Goal: Information Seeking & Learning: Learn about a topic

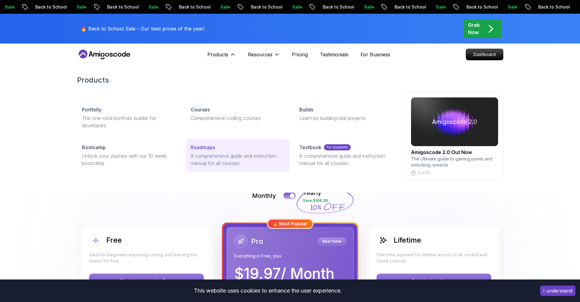
click at [210, 158] on p "A comprehensive guide and instruction manual for all courses" at bounding box center [238, 159] width 94 height 15
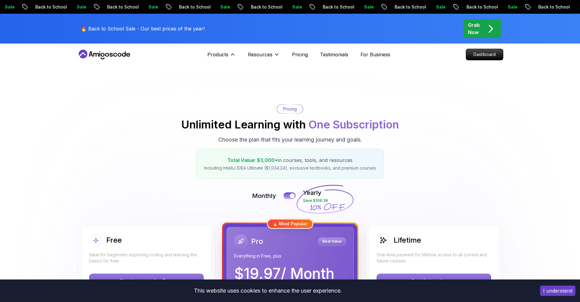
click at [248, 54] on p "Resources" at bounding box center [260, 54] width 25 height 7
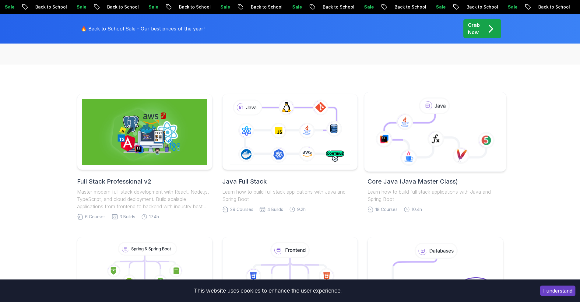
scroll to position [117, 0]
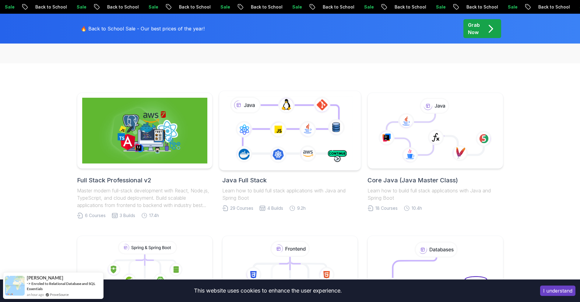
click at [275, 156] on icon at bounding box center [290, 131] width 129 height 72
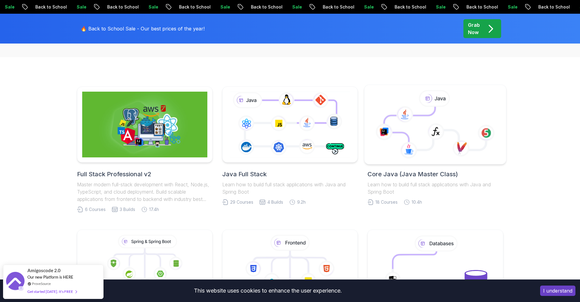
scroll to position [124, 0]
click at [412, 152] on icon at bounding box center [408, 150] width 17 height 17
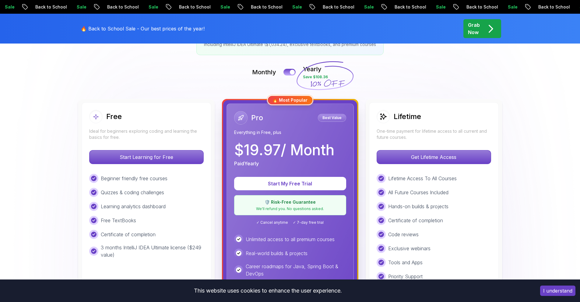
click at [225, 100] on div "Pro Best Value Everything in Free, plus $ 19.97 / Month Paid Yearly Start My Fr…" at bounding box center [290, 243] width 134 height 286
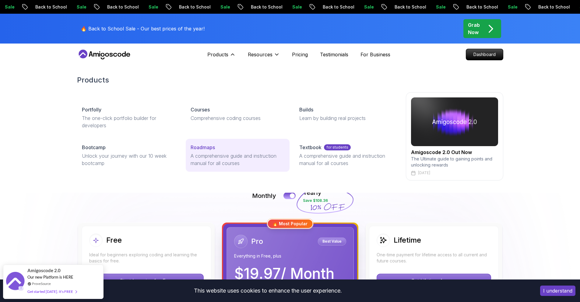
click at [203, 163] on p "A comprehensive guide and instruction manual for all courses" at bounding box center [238, 159] width 94 height 15
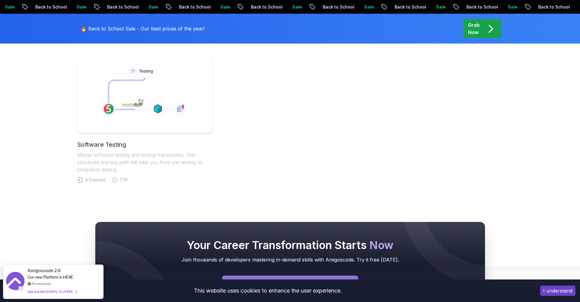
scroll to position [303, 0]
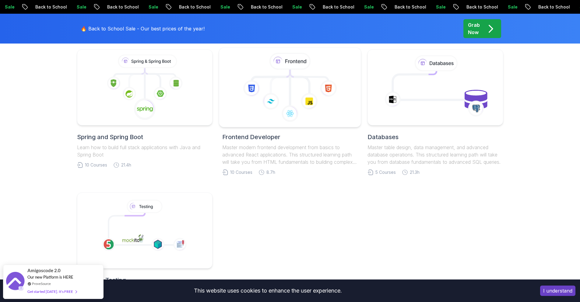
click at [307, 101] on icon at bounding box center [309, 101] width 17 height 17
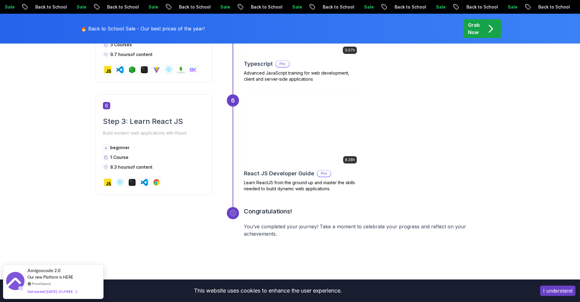
scroll to position [1046, 0]
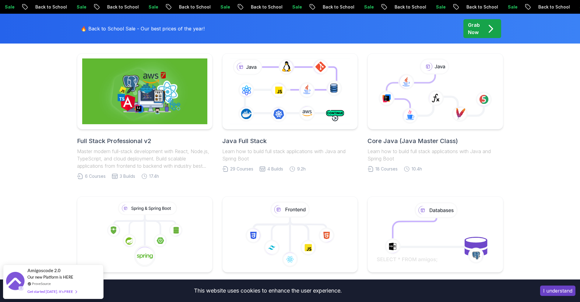
scroll to position [111, 0]
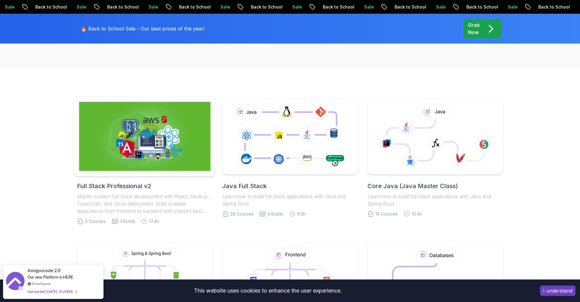
click at [155, 163] on img at bounding box center [144, 136] width 131 height 69
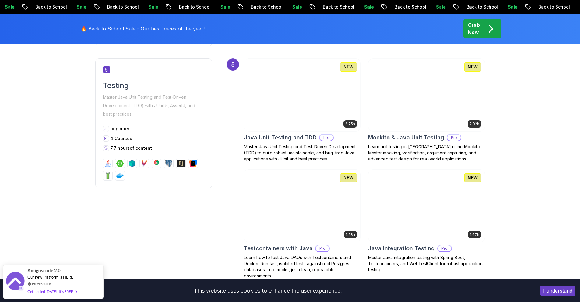
scroll to position [881, 0]
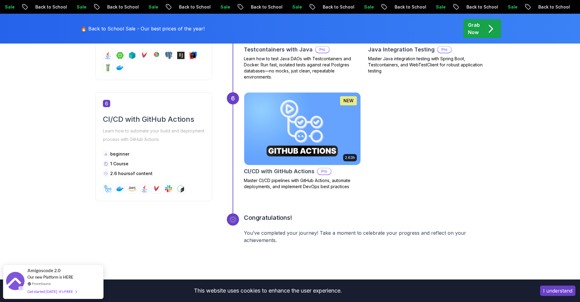
scroll to position [989, 0]
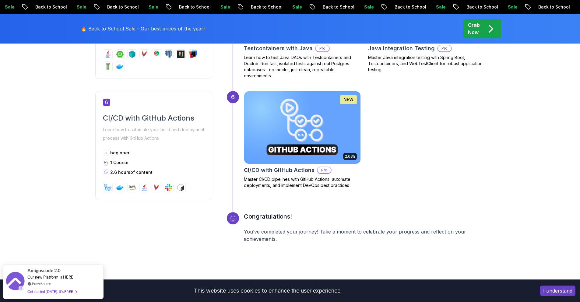
click at [471, 30] on p "Grab Now" at bounding box center [474, 28] width 12 height 15
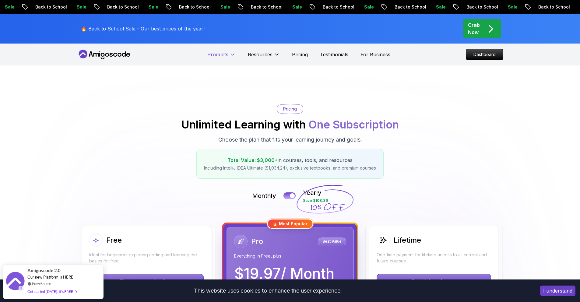
click at [215, 55] on p "Products" at bounding box center [217, 54] width 21 height 7
click at [229, 50] on div "Products" at bounding box center [221, 54] width 28 height 12
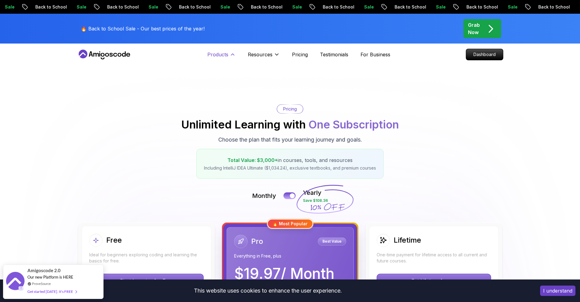
scroll to position [1, 0]
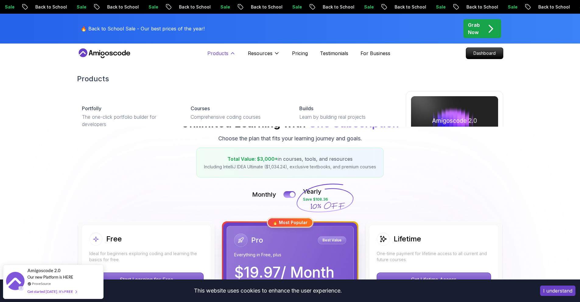
click at [229, 52] on icon at bounding box center [232, 53] width 6 height 6
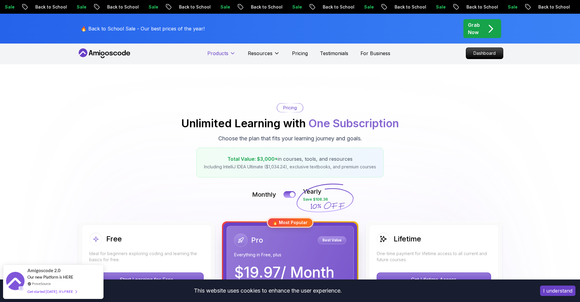
click at [229, 53] on icon at bounding box center [232, 53] width 6 height 6
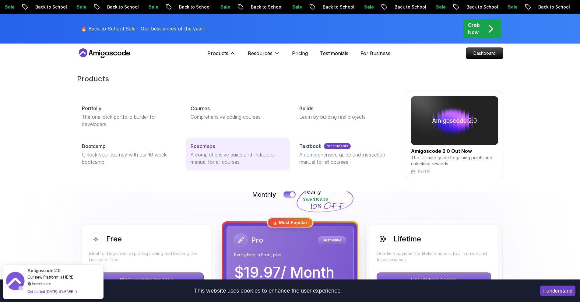
click at [222, 153] on p "A comprehensive guide and instruction manual for all courses" at bounding box center [238, 158] width 94 height 15
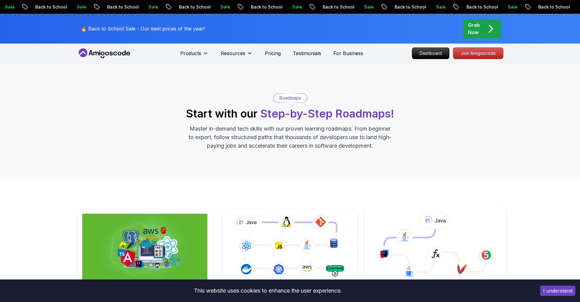
scroll to position [128, 0]
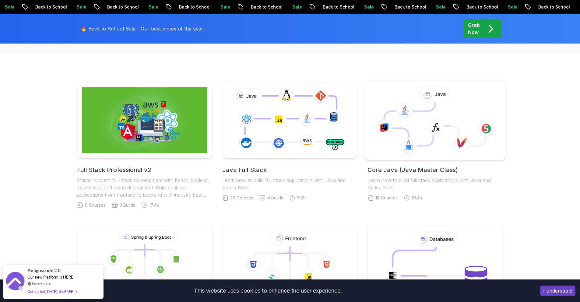
click at [466, 143] on icon at bounding box center [460, 143] width 17 height 17
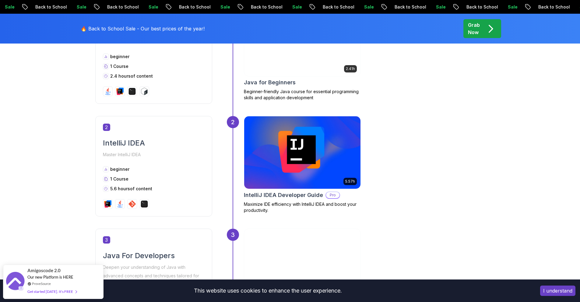
scroll to position [369, 0]
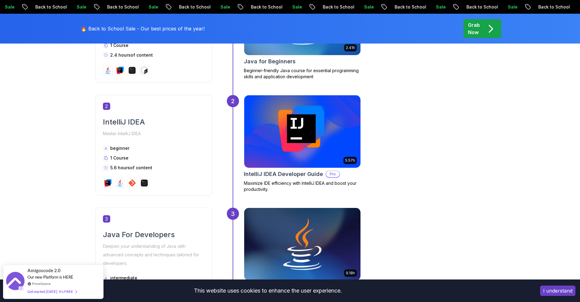
click at [307, 144] on img at bounding box center [302, 131] width 122 height 76
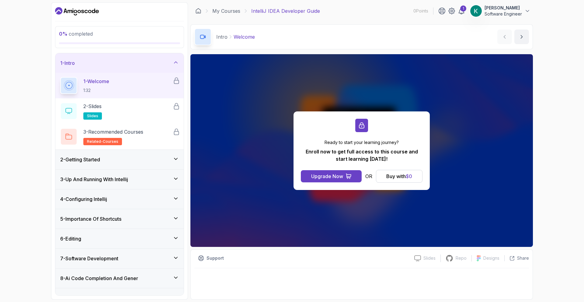
scroll to position [111, 0]
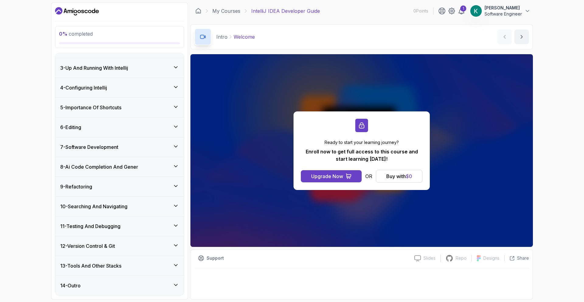
click at [154, 164] on div "8 - Ai Code Completion And Gener" at bounding box center [119, 166] width 119 height 7
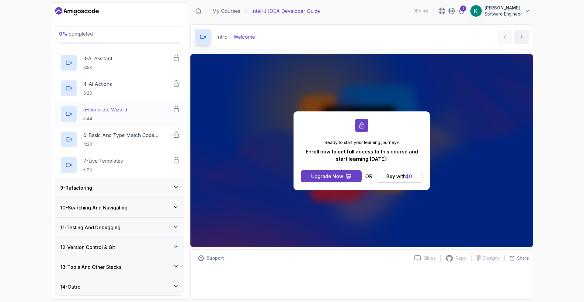
scroll to position [214, 0]
click at [154, 244] on div "12 - Version Control & Git" at bounding box center [119, 245] width 119 height 7
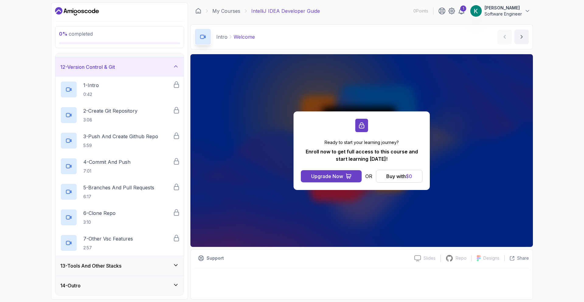
click at [146, 264] on div "13 - Tools And Other Stacks" at bounding box center [119, 265] width 119 height 7
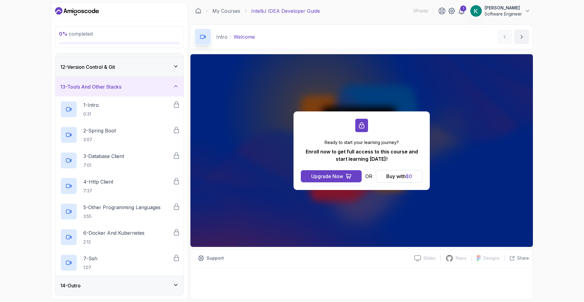
click at [134, 85] on div "13 - Tools And Other Stacks" at bounding box center [119, 86] width 119 height 7
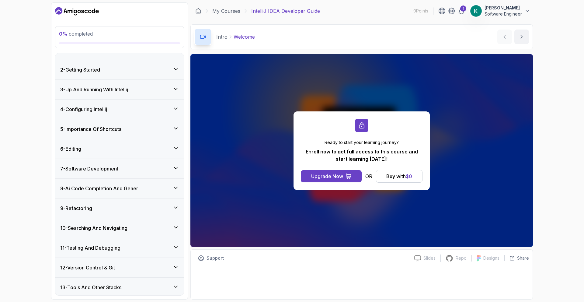
scroll to position [0, 0]
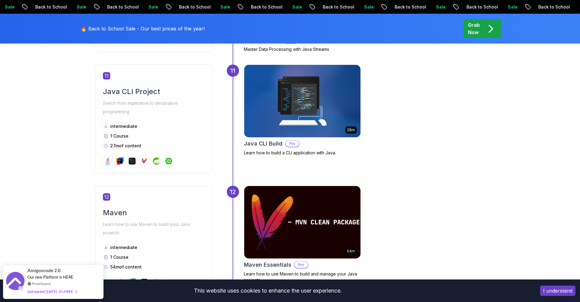
scroll to position [1560, 0]
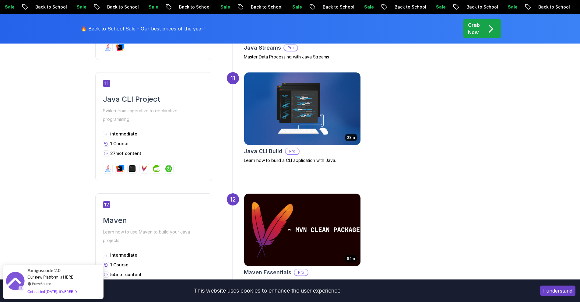
click at [294, 106] on img at bounding box center [302, 109] width 122 height 76
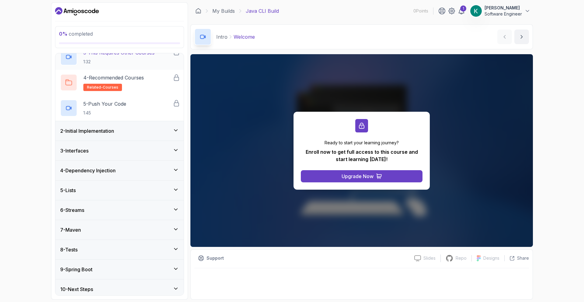
scroll to position [83, 0]
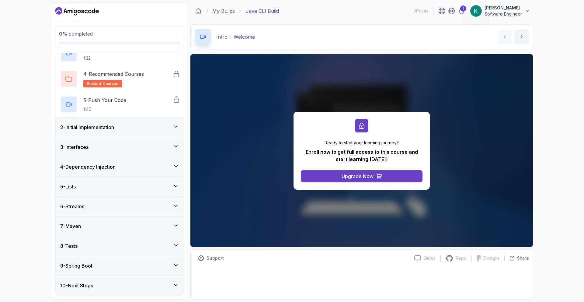
click at [109, 186] on div "5 - Lists" at bounding box center [119, 186] width 119 height 7
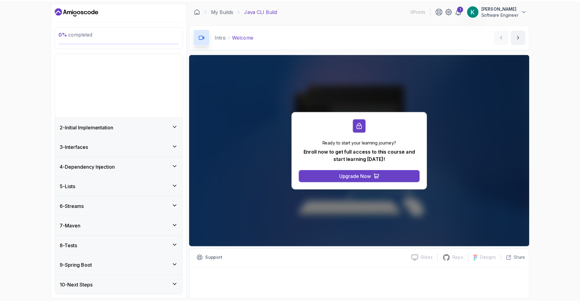
scroll to position [0, 0]
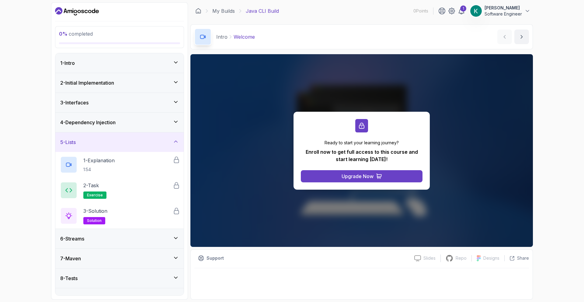
click at [138, 246] on div "6 - Streams" at bounding box center [119, 238] width 128 height 19
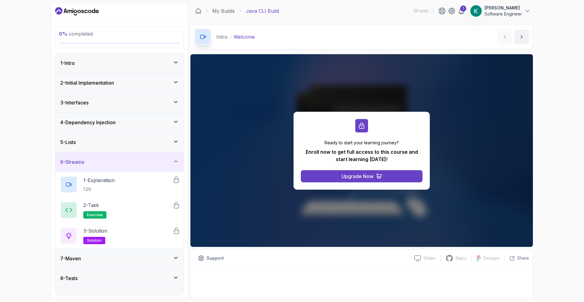
click at [135, 161] on div "6 - Streams" at bounding box center [119, 161] width 119 height 7
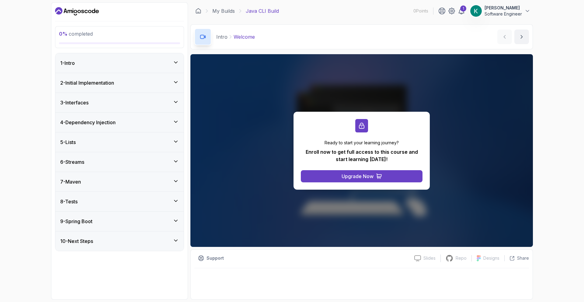
click at [136, 178] on div "7 - Maven" at bounding box center [119, 181] width 119 height 7
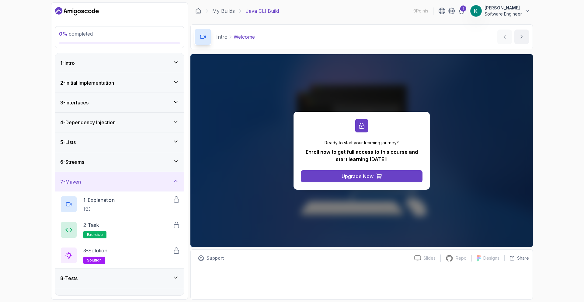
click at [136, 179] on div "7 - Maven" at bounding box center [119, 181] width 119 height 7
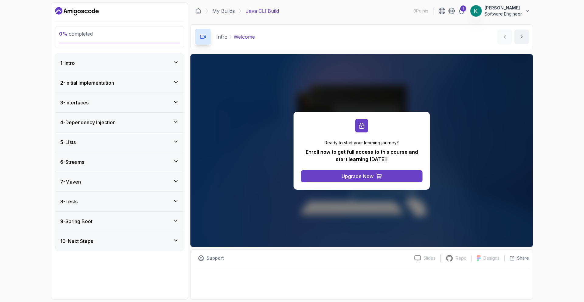
click at [137, 201] on div "8 - Tests" at bounding box center [119, 201] width 119 height 7
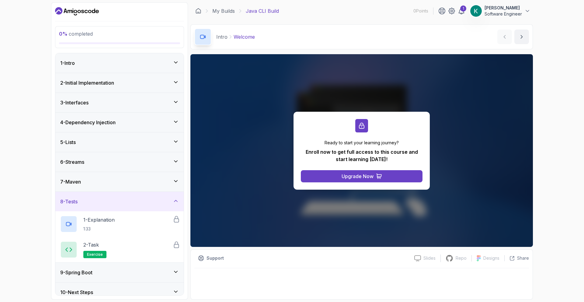
click at [137, 201] on div "8 - Tests" at bounding box center [119, 201] width 119 height 7
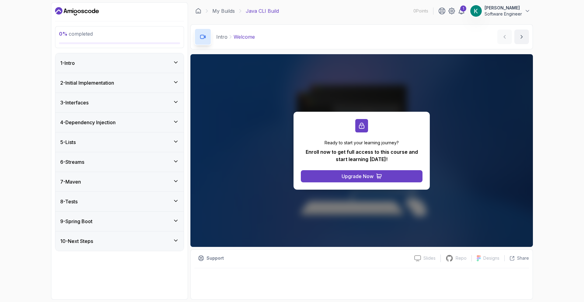
click at [142, 224] on div "9 - Spring Boot" at bounding box center [119, 221] width 119 height 7
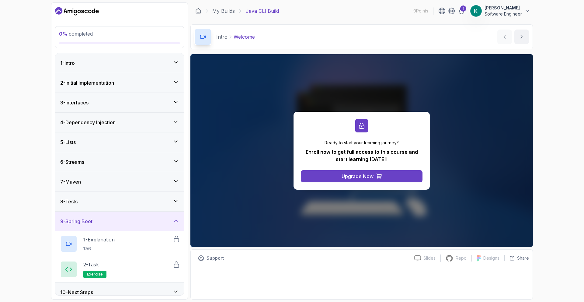
click at [142, 224] on div "9 - Spring Boot" at bounding box center [119, 221] width 119 height 7
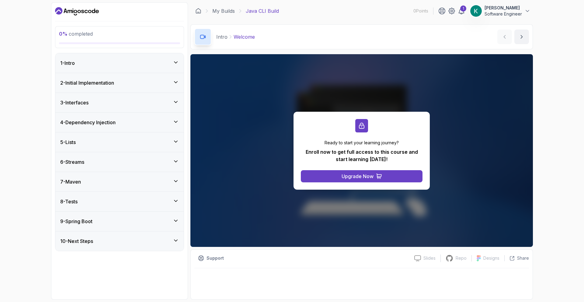
click at [145, 255] on div "0 % completed 1 - Intro 2 - Initial Implementation 3 - Interfaces 4 - Dependenc…" at bounding box center [119, 150] width 137 height 297
click at [143, 246] on div "10 - Next Steps" at bounding box center [119, 240] width 128 height 19
click at [143, 244] on div "10 - Next Steps" at bounding box center [119, 240] width 119 height 7
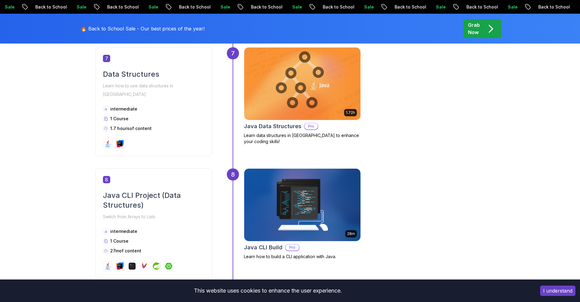
scroll to position [1010, 0]
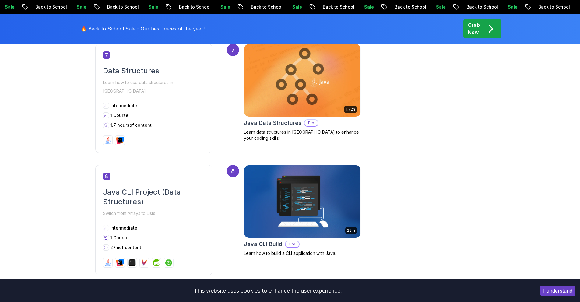
click at [302, 181] on img at bounding box center [302, 201] width 122 height 76
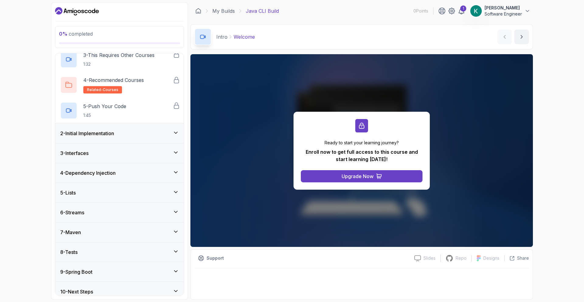
scroll to position [83, 0]
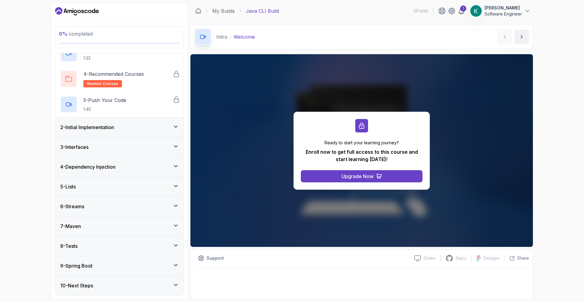
click at [149, 203] on div "6 - Streams" at bounding box center [119, 206] width 119 height 7
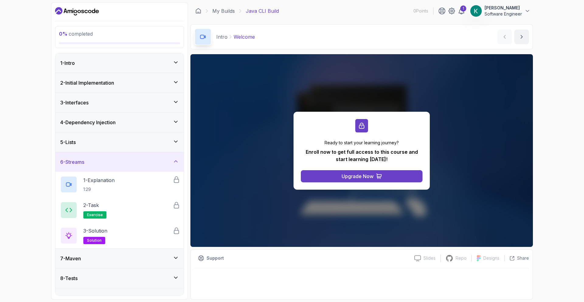
click at [144, 157] on div "6 - Streams" at bounding box center [119, 161] width 128 height 19
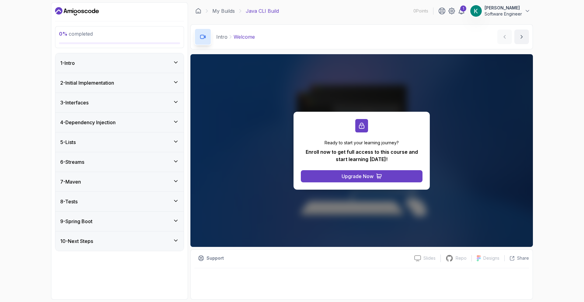
click at [131, 219] on div "9 - Spring Boot" at bounding box center [119, 221] width 119 height 7
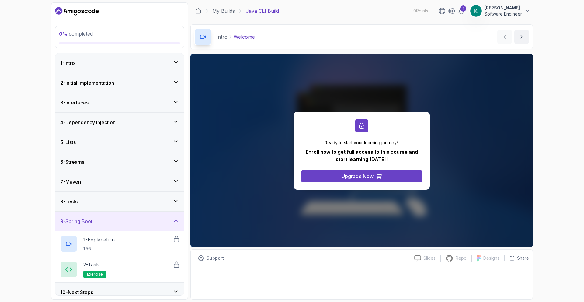
click at [131, 219] on div "9 - Spring Boot" at bounding box center [119, 221] width 119 height 7
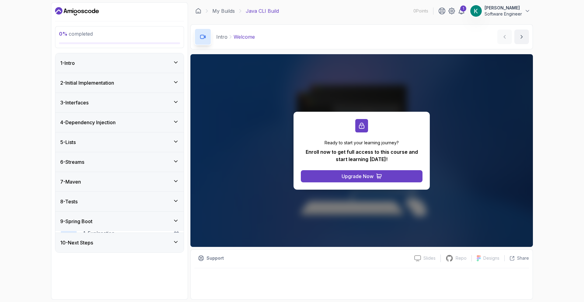
click at [131, 202] on div "8 - Tests" at bounding box center [119, 201] width 119 height 7
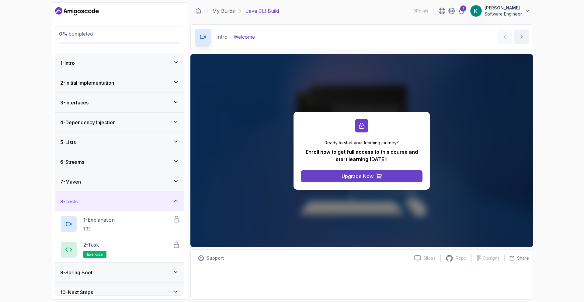
click at [132, 200] on div "8 - Tests" at bounding box center [119, 201] width 119 height 7
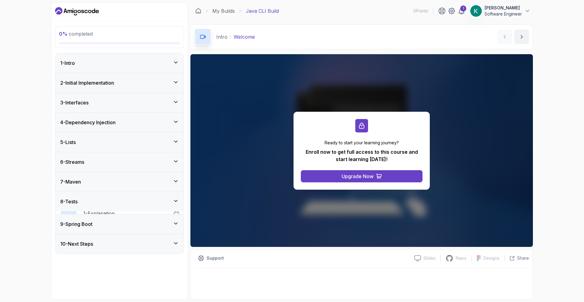
click at [136, 182] on div "7 - Maven" at bounding box center [119, 181] width 119 height 7
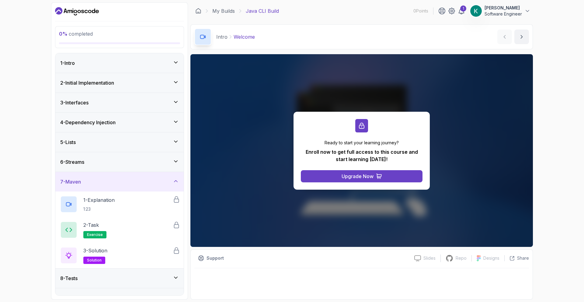
click at [142, 183] on div "7 - Maven" at bounding box center [119, 181] width 119 height 7
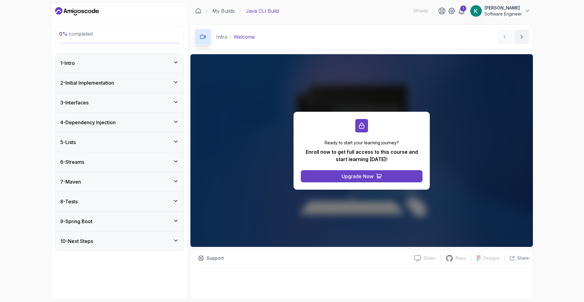
click at [152, 80] on div "2 - Initial Implementation" at bounding box center [119, 82] width 119 height 7
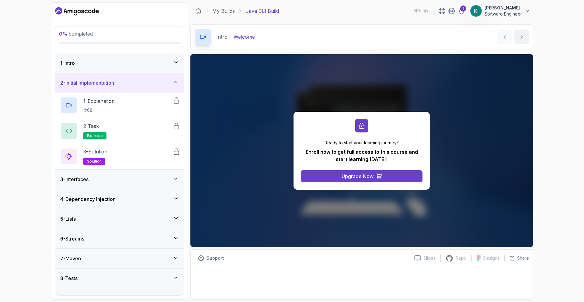
click at [152, 80] on div "2 - Initial Implementation" at bounding box center [119, 82] width 119 height 7
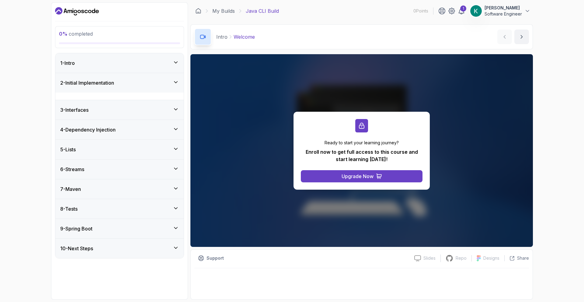
click at [151, 68] on div "1 - Intro" at bounding box center [119, 62] width 128 height 19
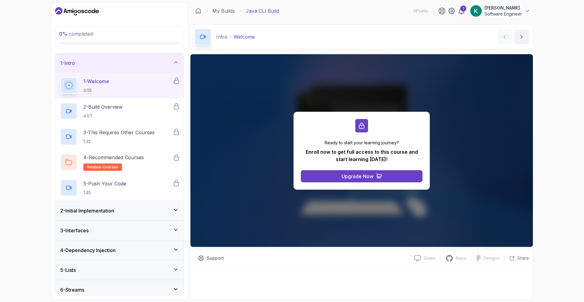
click at [151, 67] on div "1 - Intro" at bounding box center [119, 62] width 128 height 19
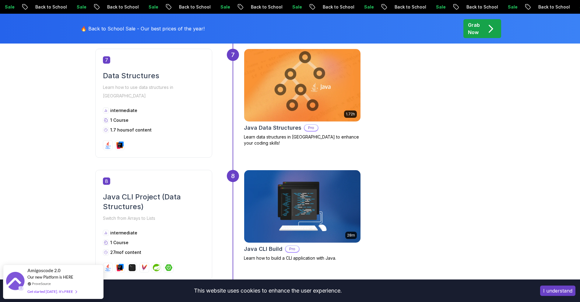
scroll to position [881, 0]
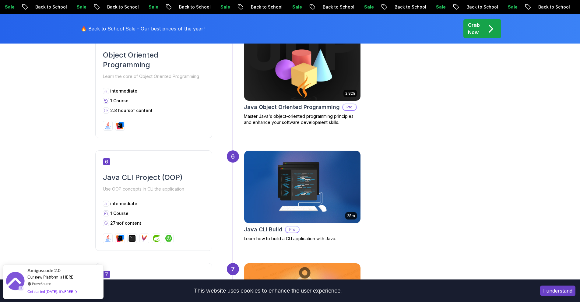
scroll to position [811, 0]
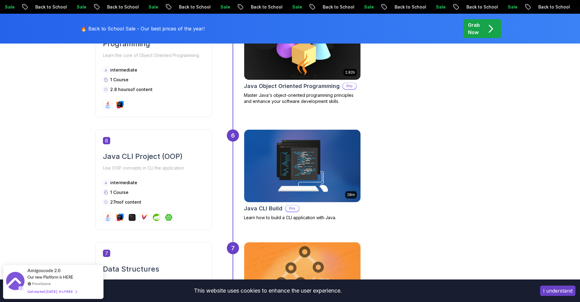
click at [319, 175] on img at bounding box center [302, 166] width 122 height 76
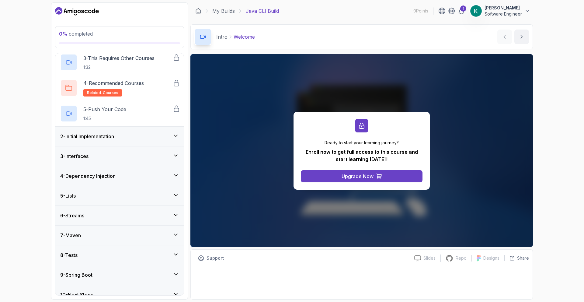
scroll to position [83, 0]
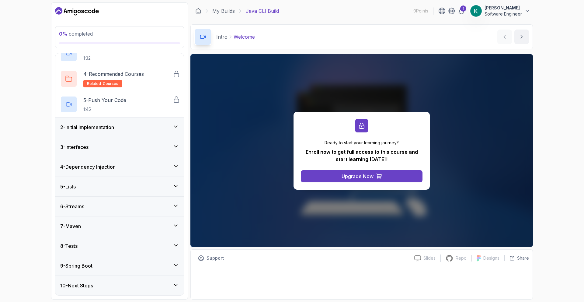
click at [115, 229] on div "7 - Maven" at bounding box center [119, 225] width 119 height 7
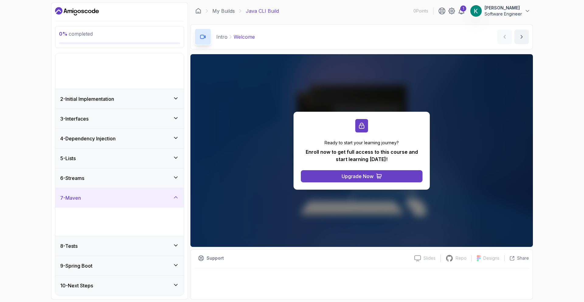
scroll to position [0, 0]
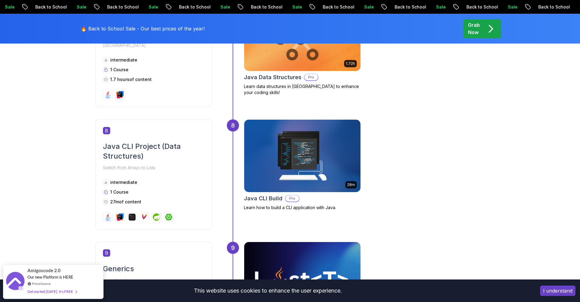
scroll to position [1100, 0]
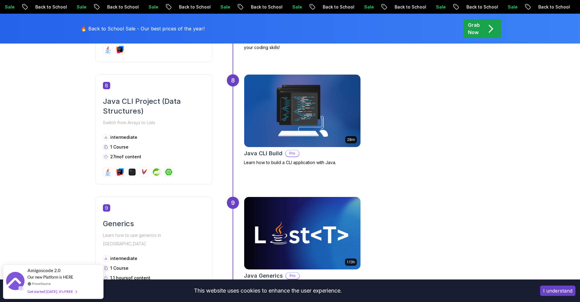
click at [316, 114] on img at bounding box center [302, 111] width 122 height 76
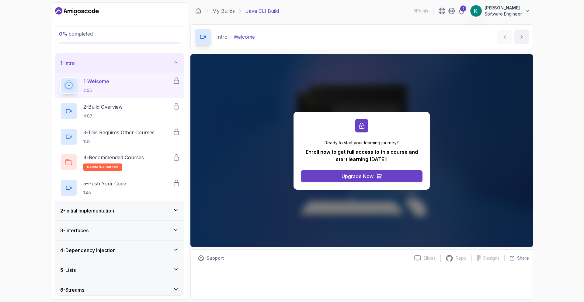
click at [124, 70] on div "1 - Intro" at bounding box center [119, 62] width 128 height 19
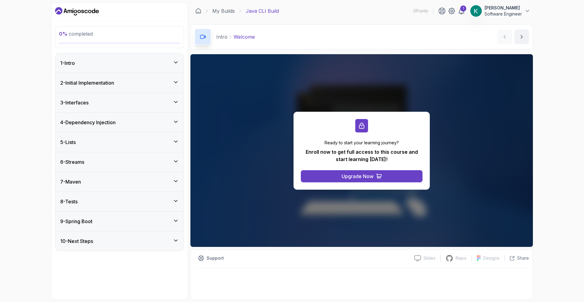
click at [116, 125] on h3 "4 - Dependency Injection" at bounding box center [87, 122] width 55 height 7
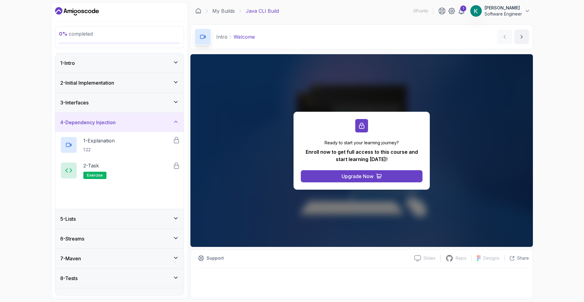
click at [116, 124] on h3 "4 - Dependency Injection" at bounding box center [87, 122] width 55 height 7
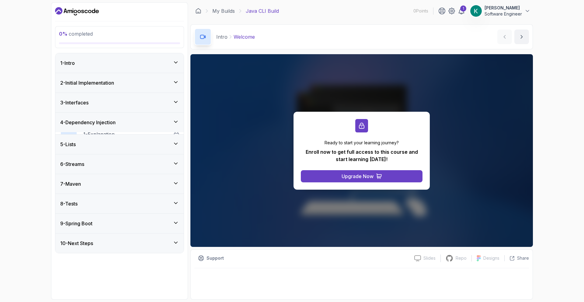
click at [114, 138] on div "5 - Lists" at bounding box center [119, 144] width 128 height 19
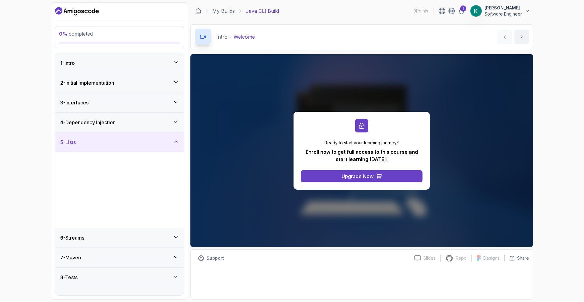
click at [114, 138] on div "5 - Lists" at bounding box center [119, 141] width 128 height 19
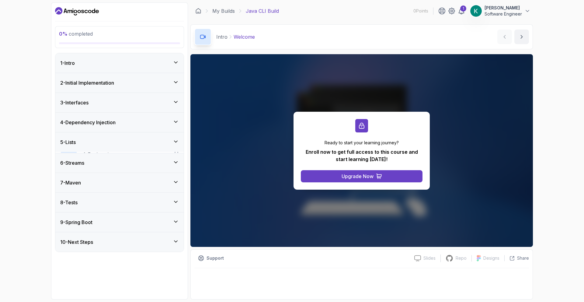
click at [107, 159] on div "6 - Streams" at bounding box center [119, 162] width 119 height 7
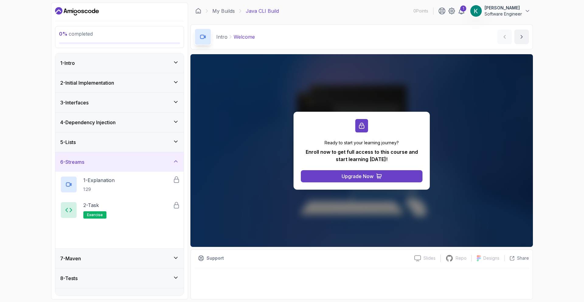
click at [107, 160] on div "6 - Streams" at bounding box center [119, 161] width 119 height 7
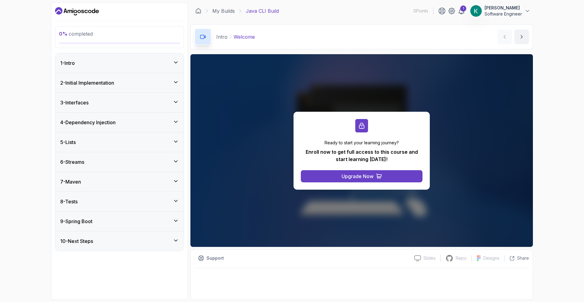
click at [100, 183] on div "7 - Maven" at bounding box center [119, 181] width 119 height 7
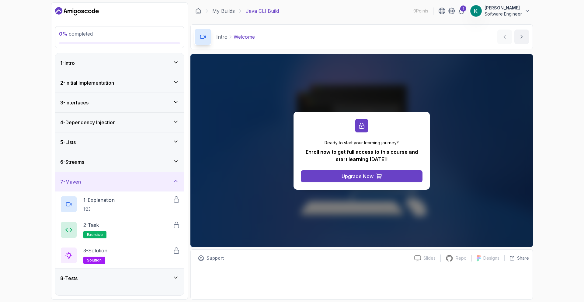
click at [100, 183] on div "7 - Maven" at bounding box center [119, 181] width 119 height 7
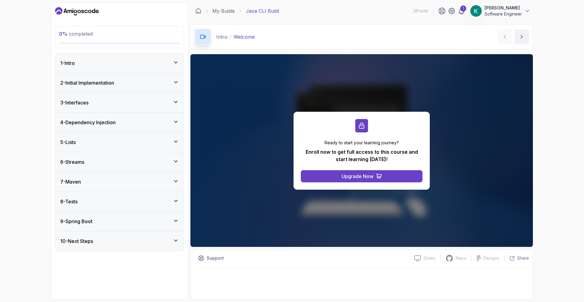
click at [97, 201] on div "8 - Tests" at bounding box center [119, 201] width 119 height 7
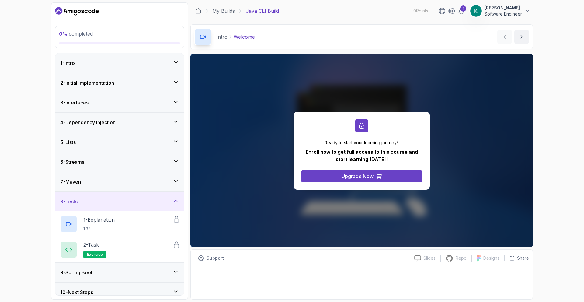
click at [97, 201] on div "8 - Tests" at bounding box center [119, 201] width 119 height 7
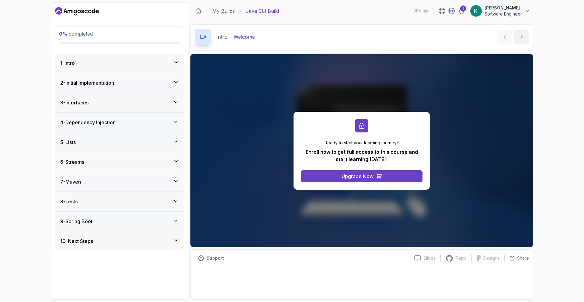
click at [102, 220] on div "9 - Spring Boot" at bounding box center [119, 221] width 119 height 7
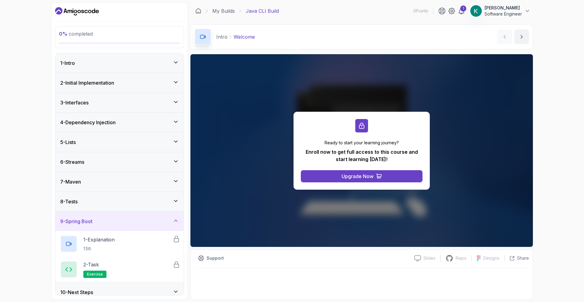
click at [102, 220] on div "9 - Spring Boot" at bounding box center [119, 221] width 119 height 7
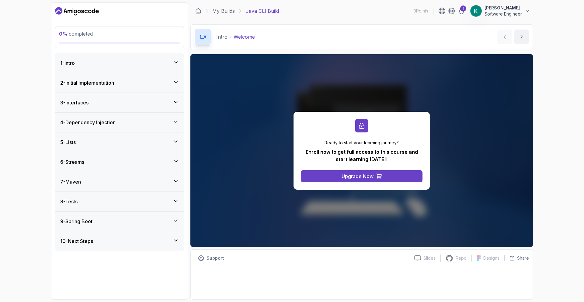
click at [104, 240] on div "10 - Next Steps" at bounding box center [119, 240] width 119 height 7
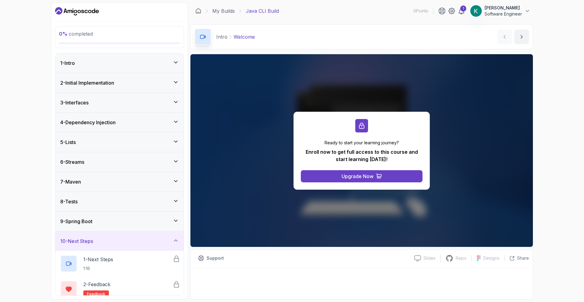
click at [104, 240] on div "10 - Next Steps" at bounding box center [119, 240] width 119 height 7
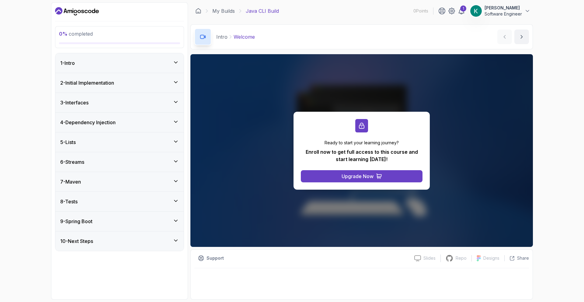
click at [109, 103] on div "3 - Interfaces" at bounding box center [119, 102] width 119 height 7
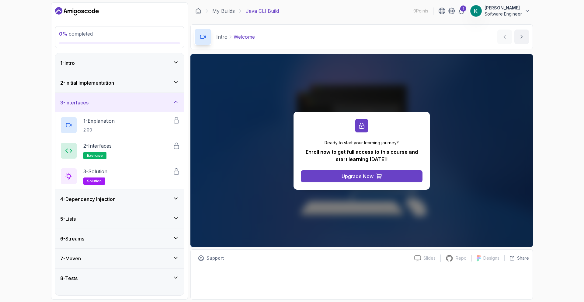
click at [109, 103] on div "3 - Interfaces" at bounding box center [119, 102] width 119 height 7
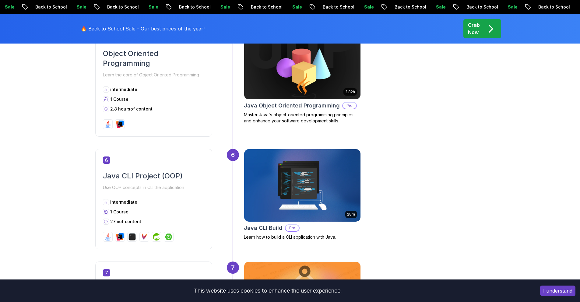
scroll to position [792, 0]
click at [172, 193] on div "6 Java CLI Project (OOP) Use OOP concepts in CLI the application intermediate 1…" at bounding box center [153, 199] width 117 height 100
click at [141, 192] on div "6 Java CLI Project (OOP) Use OOP concepts in CLI the application intermediate 1…" at bounding box center [153, 199] width 117 height 100
click at [144, 175] on h2 "Java CLI Project (OOP)" at bounding box center [154, 176] width 102 height 10
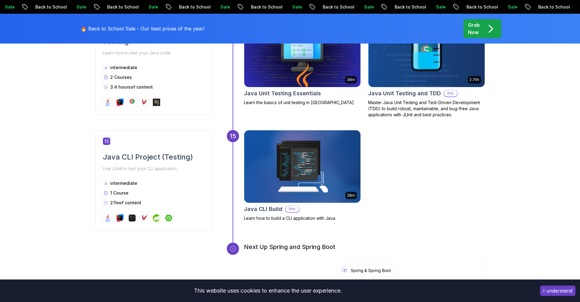
scroll to position [2093, 0]
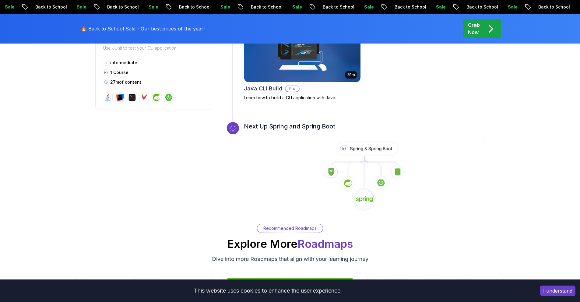
click at [342, 176] on icon at bounding box center [348, 183] width 15 height 15
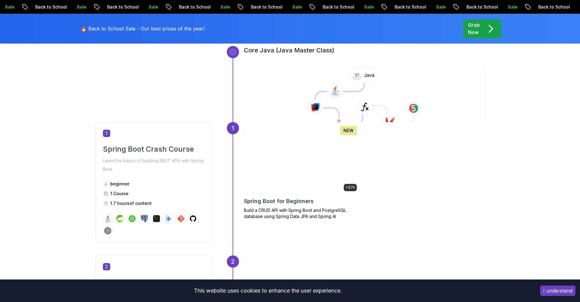
scroll to position [178, 0]
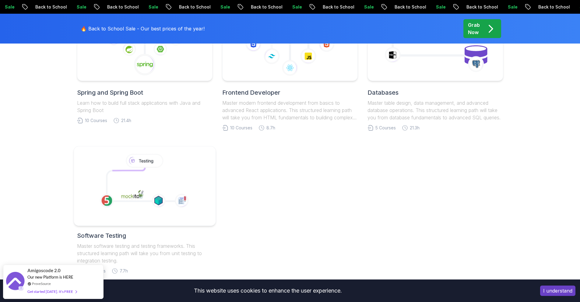
scroll to position [382, 0]
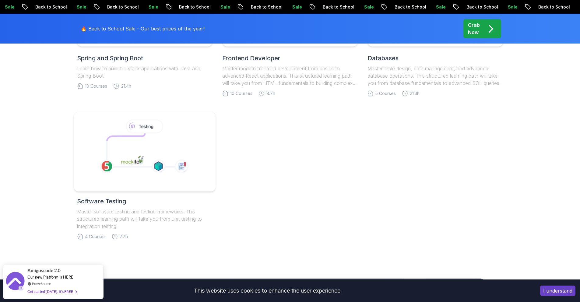
click at [180, 166] on icon at bounding box center [182, 166] width 14 height 14
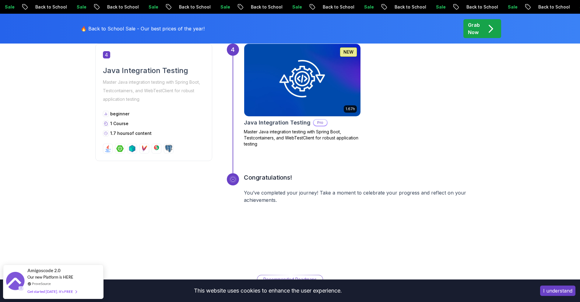
scroll to position [609, 0]
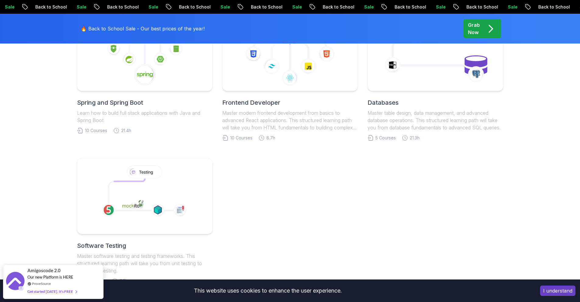
scroll to position [265, 0]
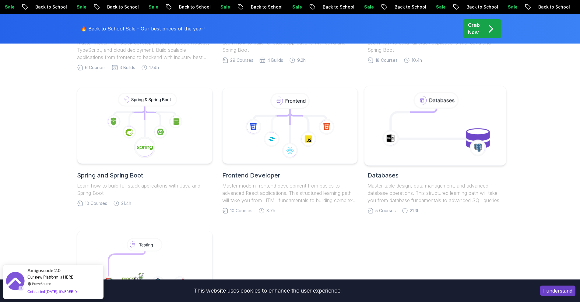
click at [404, 158] on icon at bounding box center [435, 125] width 128 height 69
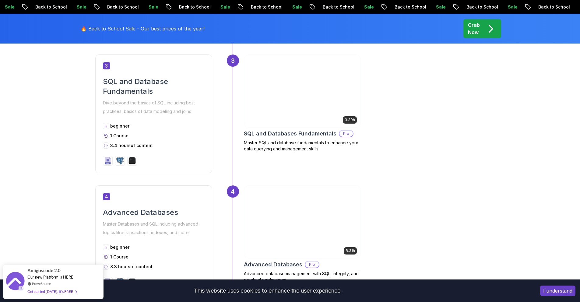
scroll to position [536, 0]
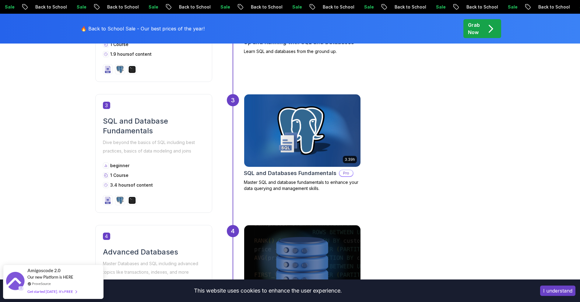
click at [333, 134] on img at bounding box center [302, 131] width 122 height 76
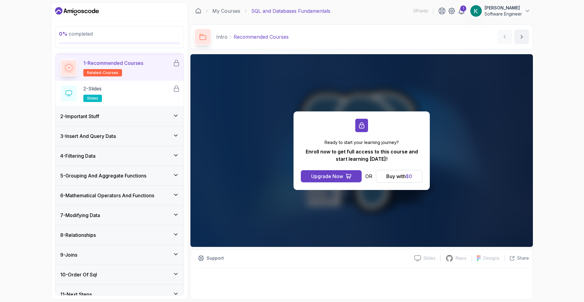
scroll to position [26, 0]
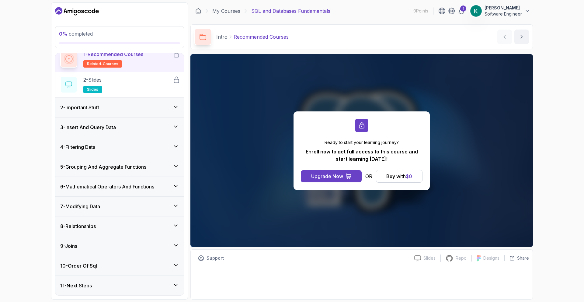
click at [138, 180] on div "6 - Mathematical Operators And Functions" at bounding box center [119, 186] width 128 height 19
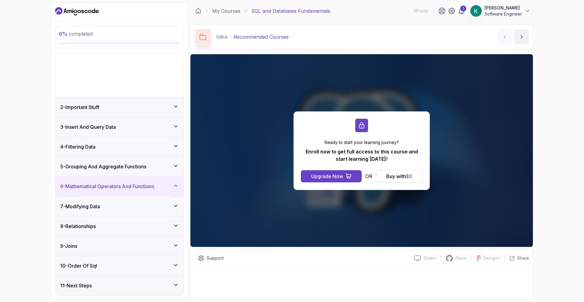
scroll to position [0, 0]
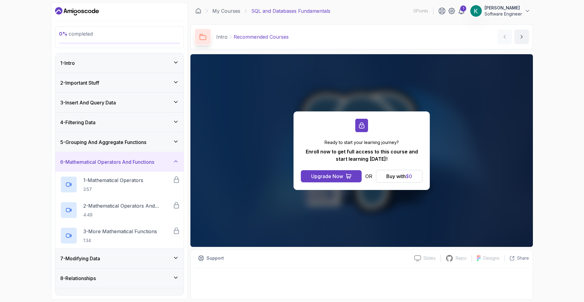
click at [159, 148] on div "5 - Grouping And Aggregate Functions" at bounding box center [119, 141] width 128 height 19
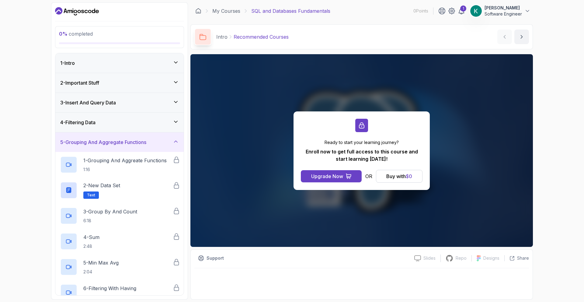
click at [157, 139] on div "5 - Grouping And Aggregate Functions" at bounding box center [119, 141] width 119 height 7
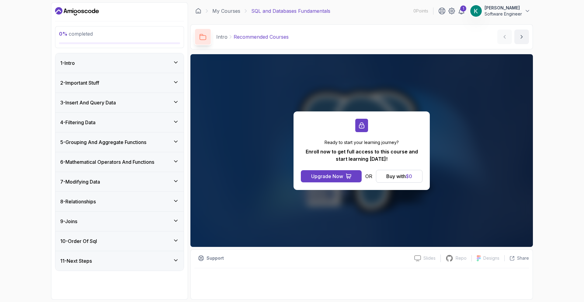
click at [148, 120] on div "4 - Filtering Data" at bounding box center [119, 122] width 119 height 7
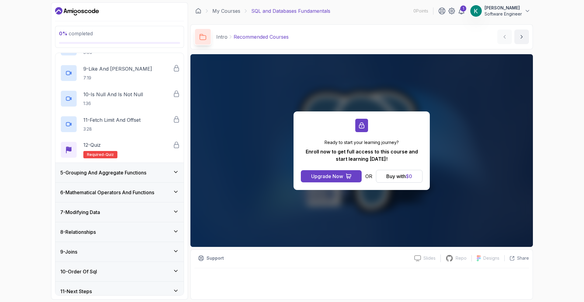
scroll to position [282, 0]
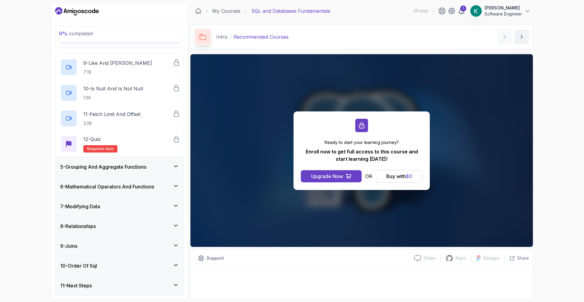
click at [109, 262] on div "10 - Order Of Sql" at bounding box center [119, 265] width 119 height 7
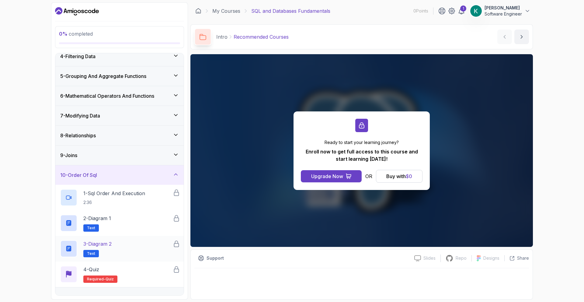
scroll to position [78, 0]
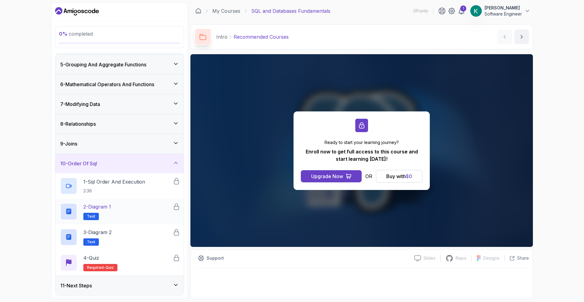
click at [84, 284] on h3 "11 - Next Steps" at bounding box center [76, 285] width 32 height 7
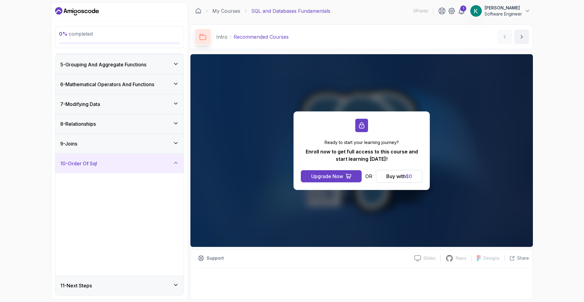
scroll to position [0, 0]
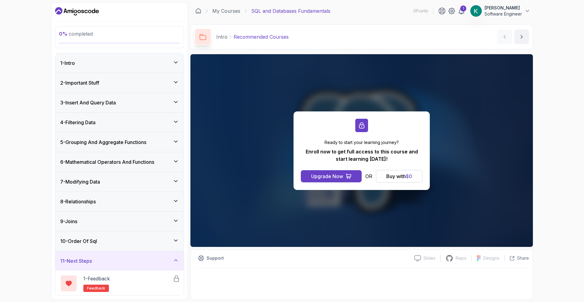
click at [105, 226] on div "9 - Joins" at bounding box center [119, 221] width 128 height 19
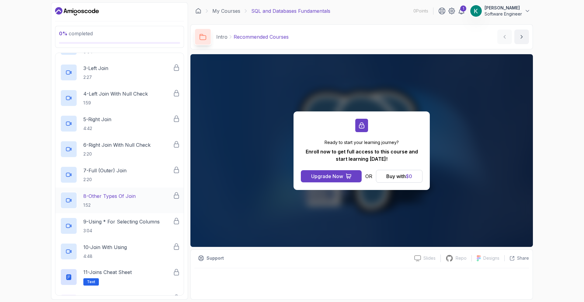
scroll to position [282, 0]
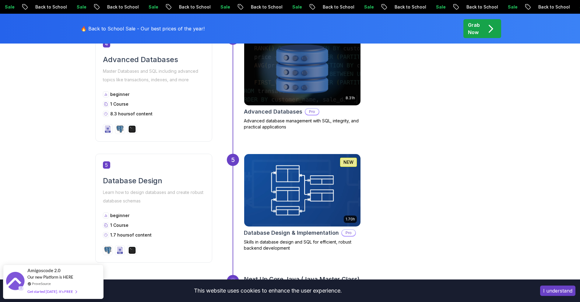
scroll to position [720, 0]
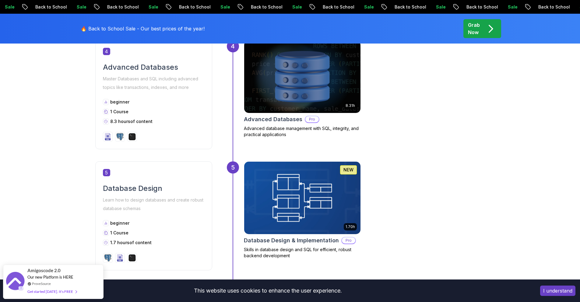
click at [294, 90] on img at bounding box center [302, 77] width 122 height 76
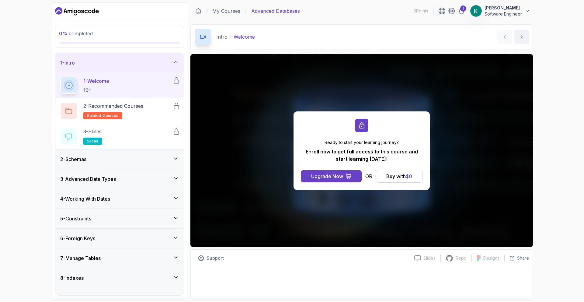
click at [143, 179] on div "3 - Advanced Data Types" at bounding box center [119, 178] width 119 height 7
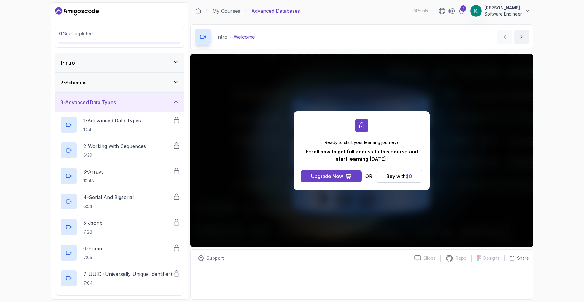
click at [149, 111] on div "3 - Advanced Data Types" at bounding box center [119, 102] width 128 height 19
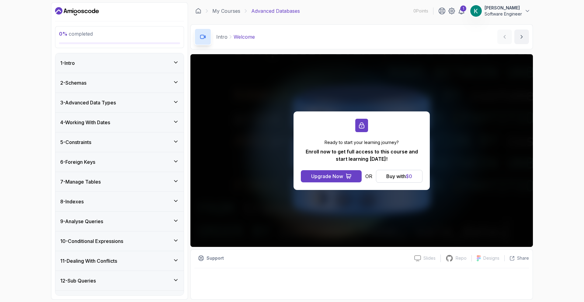
click at [144, 89] on div "2 - Schemas" at bounding box center [119, 82] width 128 height 19
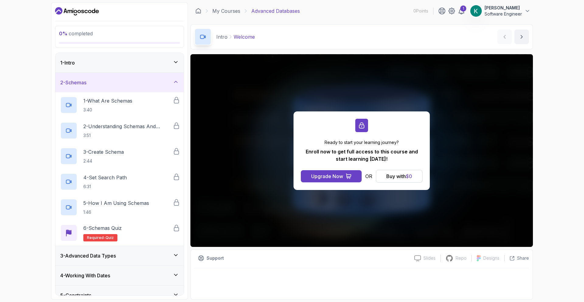
click at [144, 89] on div "2 - Schemas" at bounding box center [119, 82] width 128 height 19
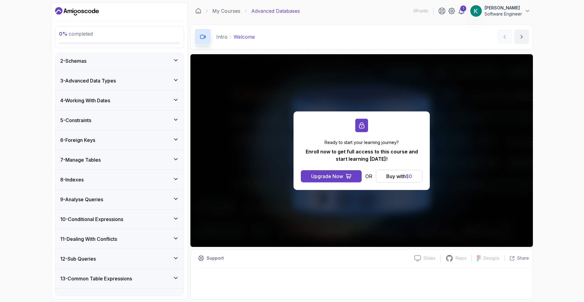
scroll to position [22, 0]
click at [134, 179] on div "8 - Indexes" at bounding box center [119, 179] width 119 height 7
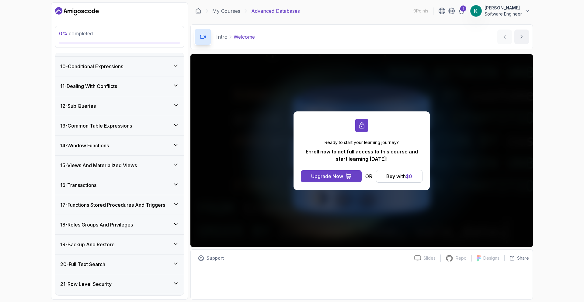
scroll to position [499, 0]
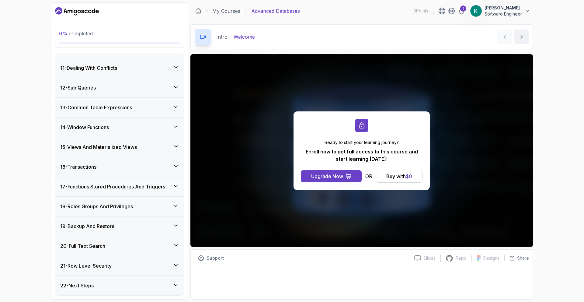
click at [117, 286] on div "22 - Next Steps" at bounding box center [119, 285] width 119 height 7
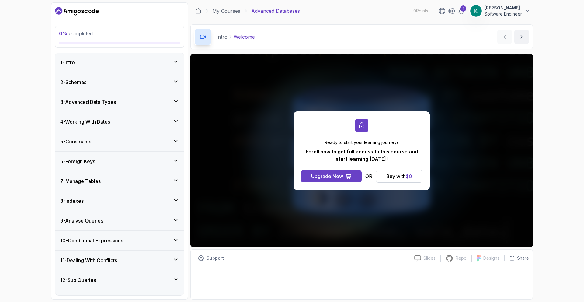
scroll to position [0, 0]
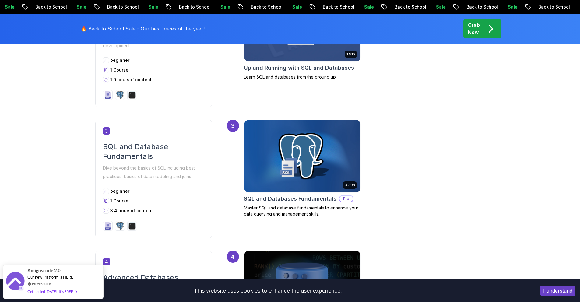
scroll to position [384, 0]
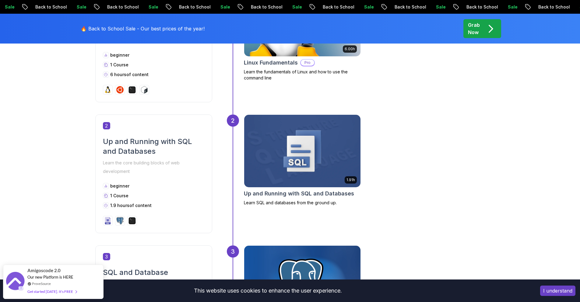
click at [298, 165] on img at bounding box center [302, 151] width 122 height 76
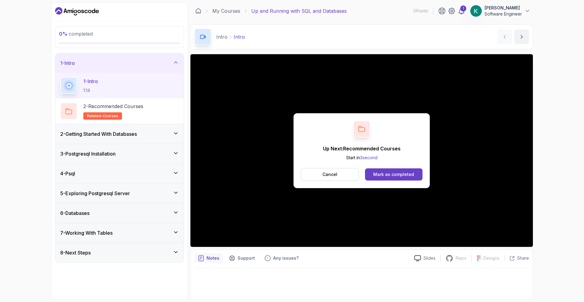
click at [393, 172] on div "Mark as completed" at bounding box center [393, 174] width 41 height 6
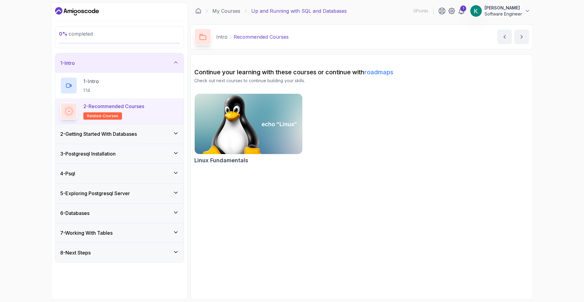
click at [269, 125] on img at bounding box center [248, 123] width 113 height 63
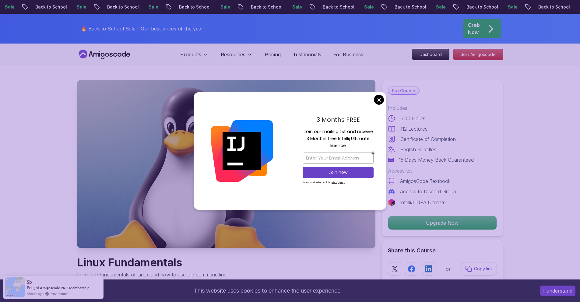
click at [379, 105] on div "3 Months FREE Join our mailing list and receive 3 Months free Intellij Ultimate…" at bounding box center [338, 150] width 96 height 117
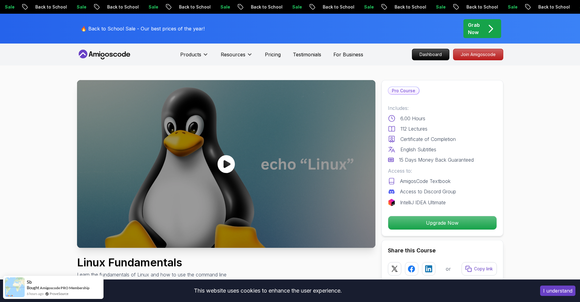
click at [222, 168] on icon at bounding box center [225, 164] width 17 height 18
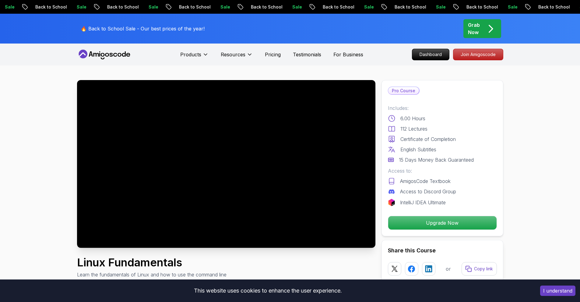
click at [105, 52] on icon at bounding box center [104, 55] width 55 height 10
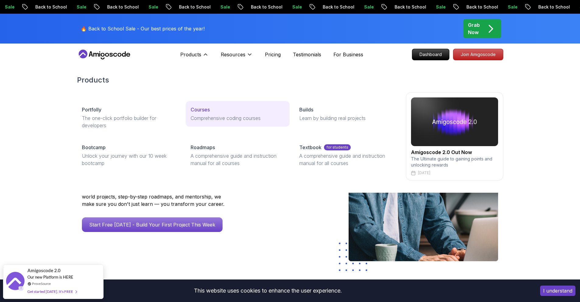
click at [203, 107] on p "Courses" at bounding box center [200, 109] width 19 height 7
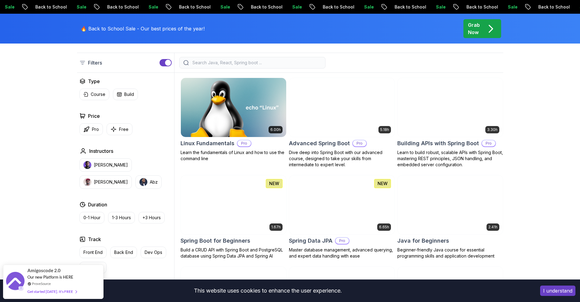
scroll to position [154, 0]
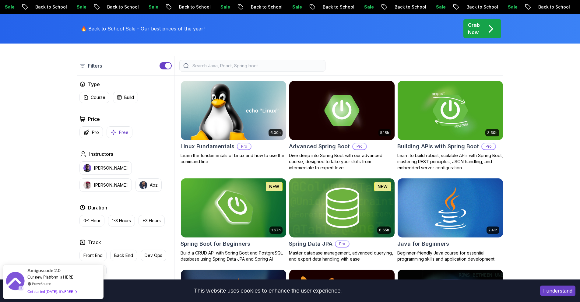
click at [128, 130] on button "Free" at bounding box center [120, 132] width 26 height 12
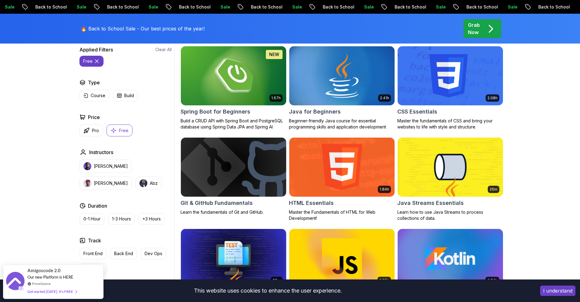
scroll to position [191, 0]
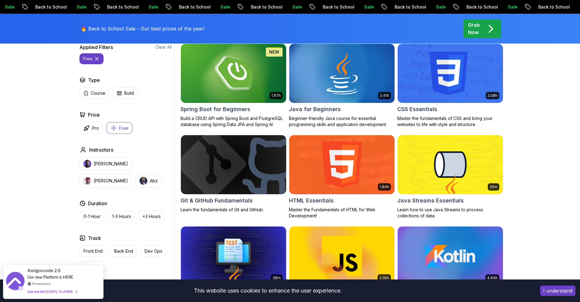
click at [249, 183] on img at bounding box center [233, 165] width 110 height 62
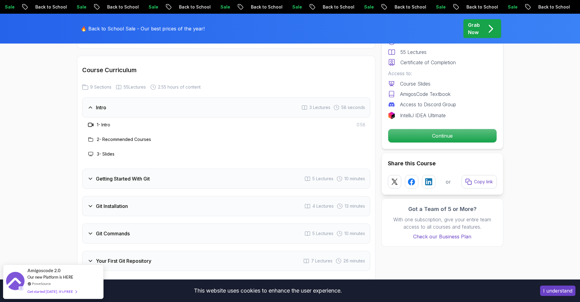
scroll to position [839, 0]
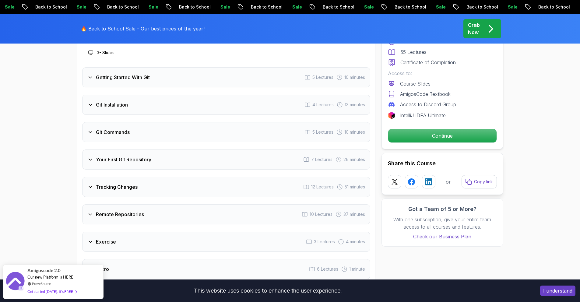
click at [205, 150] on div "Your First Git Repository 7 Lectures 26 minutes" at bounding box center [226, 159] width 288 height 20
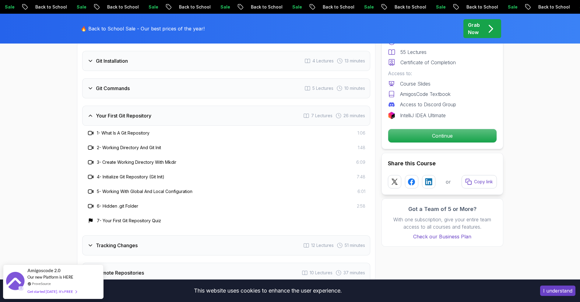
scroll to position [959, 0]
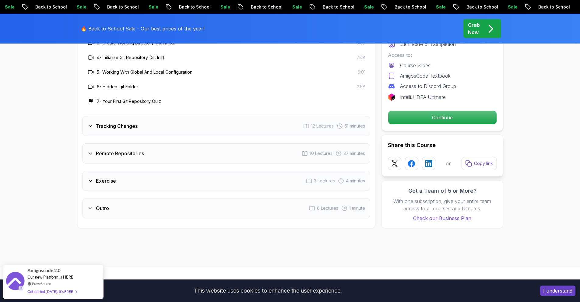
click at [206, 124] on div "Tracking Changes 12 Lectures 51 minutes" at bounding box center [226, 126] width 288 height 20
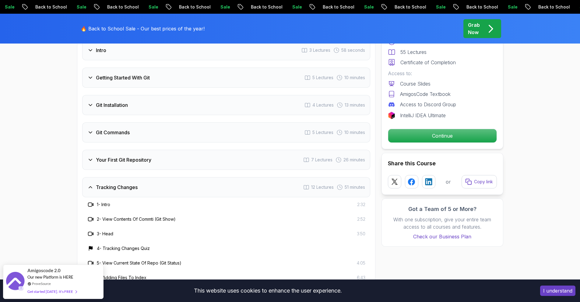
scroll to position [789, 0]
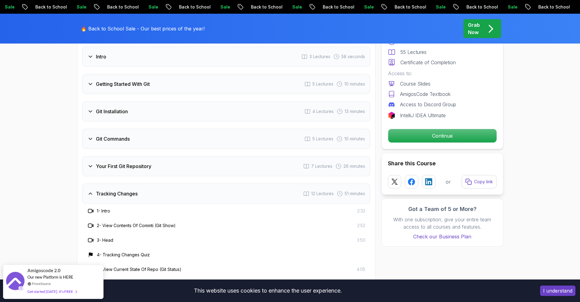
click at [253, 191] on div "Tracking Changes 12 Lectures 51 minutes" at bounding box center [226, 194] width 288 height 20
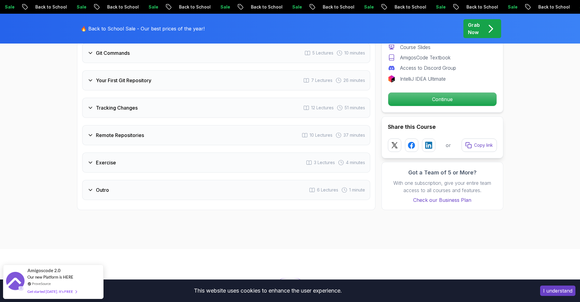
scroll to position [902, 0]
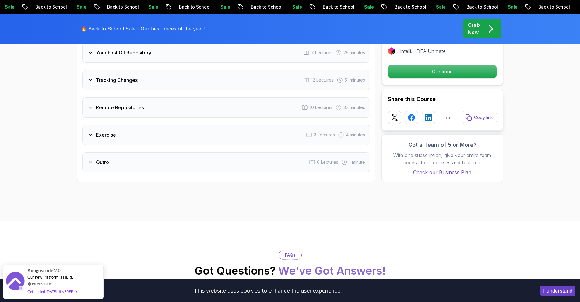
click at [117, 162] on div "Outro 6 Lectures 1 minute" at bounding box center [226, 162] width 288 height 20
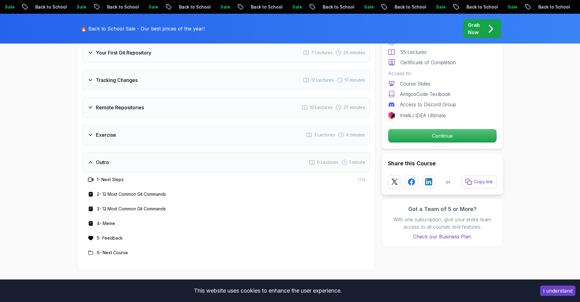
click at [135, 129] on div "Exercise 3 Lectures 4 minutes" at bounding box center [226, 135] width 288 height 20
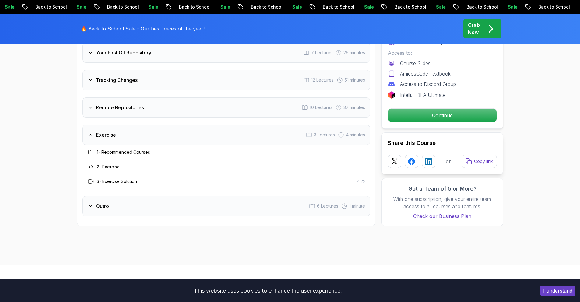
click at [141, 98] on div "Remote Repositories 10 Lectures 37 minutes" at bounding box center [226, 107] width 288 height 20
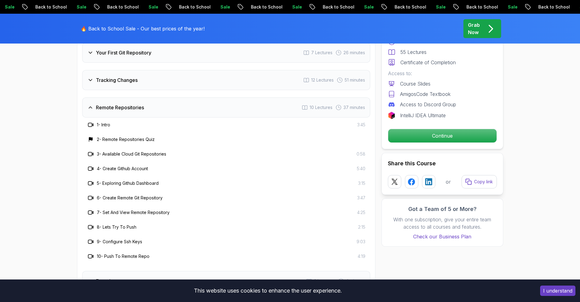
drag, startPoint x: 126, startPoint y: 86, endPoint x: 123, endPoint y: 82, distance: 5.5
click at [126, 86] on div "Tracking Changes 12 Lectures 51 minutes" at bounding box center [226, 80] width 288 height 20
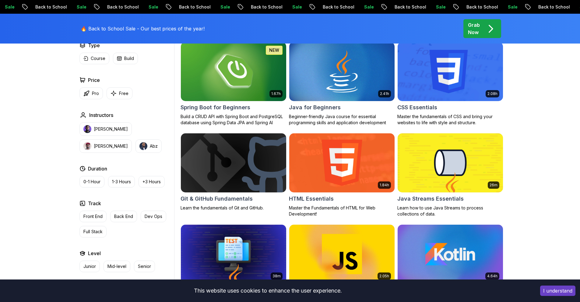
scroll to position [191, 0]
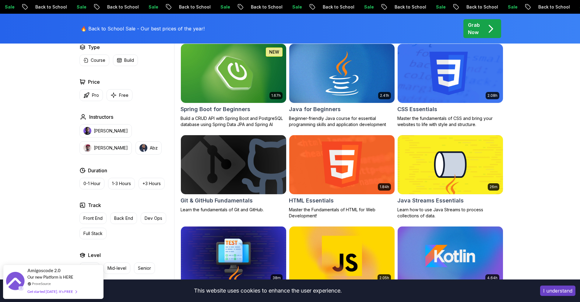
click at [351, 88] on img at bounding box center [341, 73] width 110 height 62
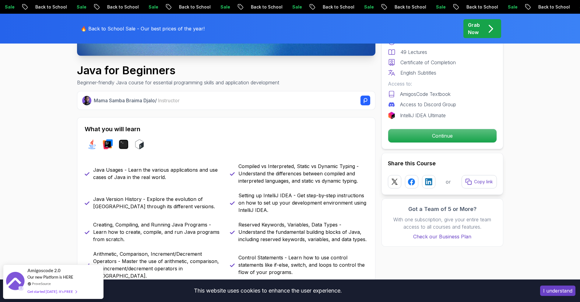
scroll to position [205, 0]
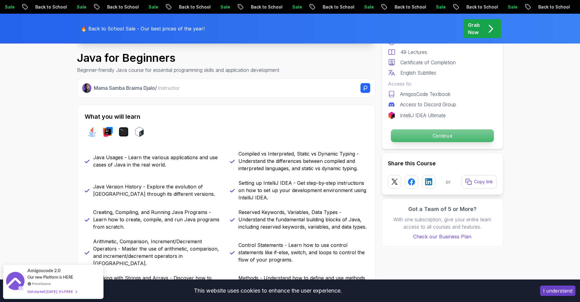
click at [420, 138] on p "Continue" at bounding box center [442, 135] width 103 height 13
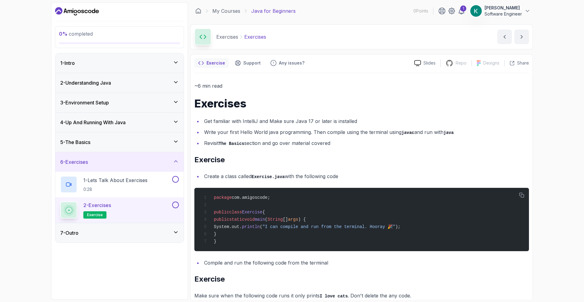
click at [132, 65] on div "1 - Intro" at bounding box center [119, 62] width 119 height 7
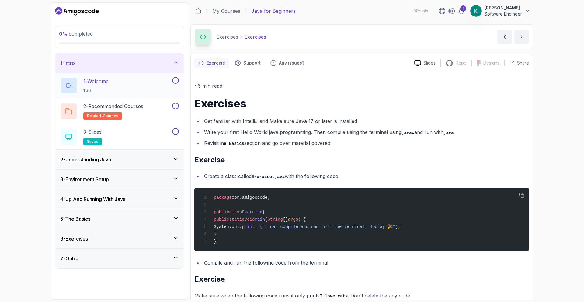
click at [118, 82] on div "1 - Welcome 1:36" at bounding box center [115, 85] width 111 height 17
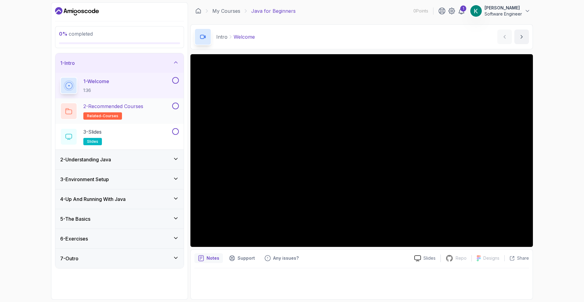
click at [151, 117] on div "2 - Recommended Courses related-courses" at bounding box center [115, 111] width 111 height 17
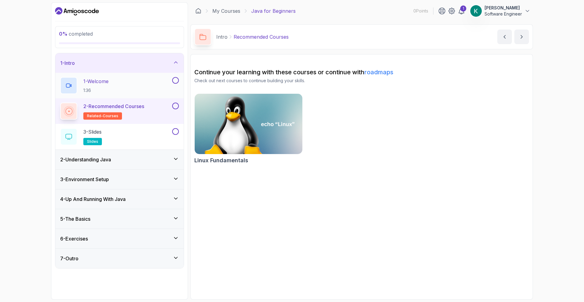
click at [152, 82] on div "1 - Welcome 1:36" at bounding box center [115, 85] width 111 height 17
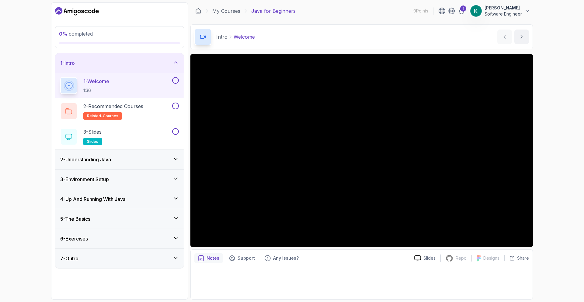
click at [147, 246] on div "6 - Exercises" at bounding box center [119, 238] width 128 height 19
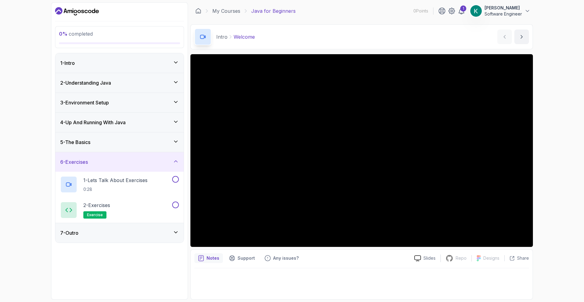
click at [146, 165] on div "6 - Exercises" at bounding box center [119, 161] width 119 height 7
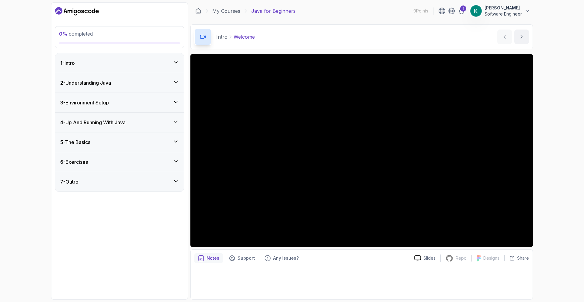
click at [141, 145] on div "5 - The Basics" at bounding box center [119, 141] width 119 height 7
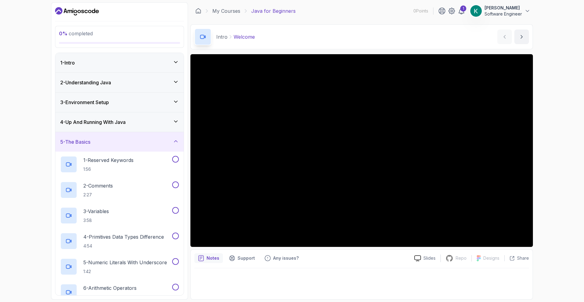
click at [149, 143] on div "5 - The Basics" at bounding box center [119, 141] width 119 height 7
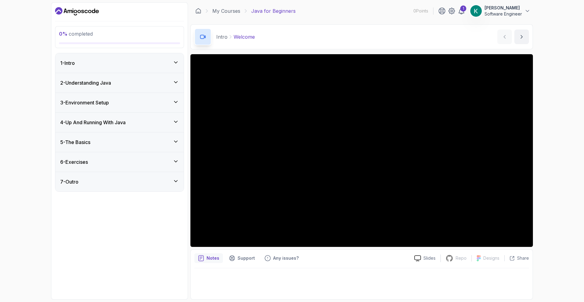
click at [145, 60] on div "1 - Intro" at bounding box center [119, 62] width 119 height 7
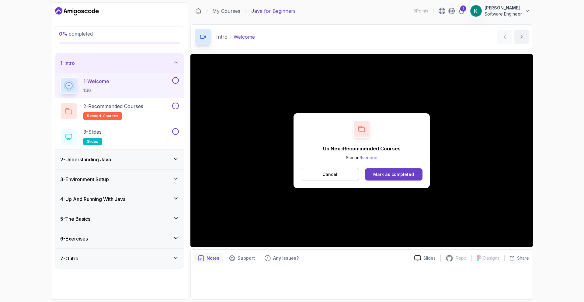
click at [175, 81] on button at bounding box center [175, 80] width 7 height 7
click at [177, 108] on button at bounding box center [175, 106] width 7 height 7
click at [142, 106] on p "2 - Recommended Courses" at bounding box center [113, 106] width 60 height 7
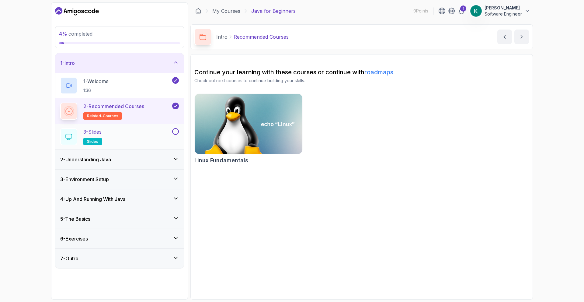
click at [141, 131] on div "3 - Slides slides" at bounding box center [115, 136] width 111 height 17
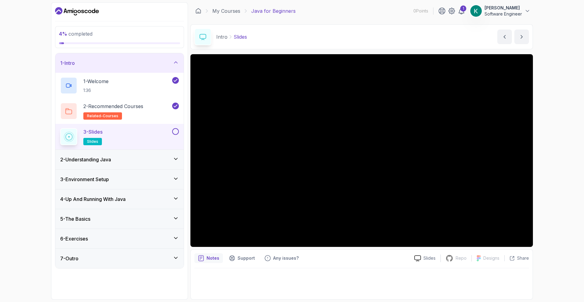
click at [138, 153] on div "2 - Understanding Java" at bounding box center [119, 159] width 128 height 19
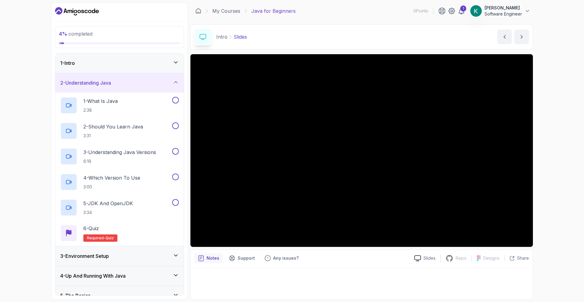
click at [159, 83] on div "2 - Understanding Java" at bounding box center [119, 82] width 119 height 7
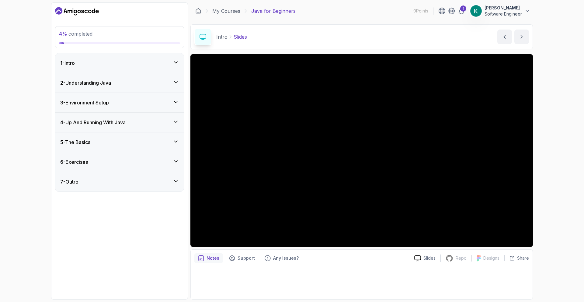
click at [165, 66] on div "1 - Intro" at bounding box center [119, 62] width 119 height 7
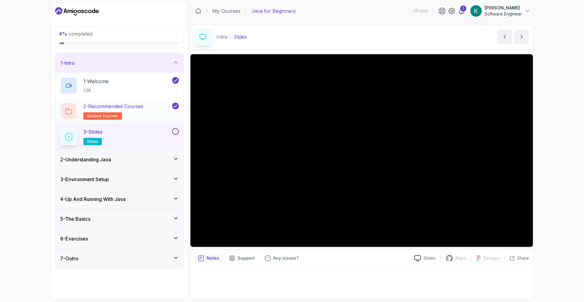
drag, startPoint x: 177, startPoint y: 132, endPoint x: 174, endPoint y: 119, distance: 13.6
click at [177, 132] on button at bounding box center [175, 131] width 7 height 7
click at [170, 66] on div "1 - Intro" at bounding box center [119, 62] width 119 height 7
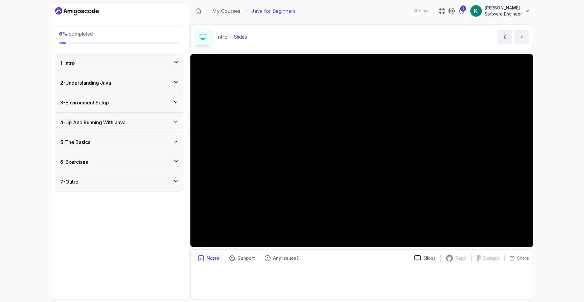
click at [170, 90] on div "2 - Understanding Java" at bounding box center [119, 82] width 128 height 19
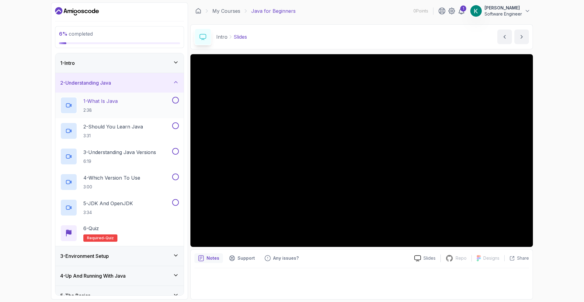
click at [145, 101] on div "1 - What Is Java 2:38" at bounding box center [115, 105] width 111 height 17
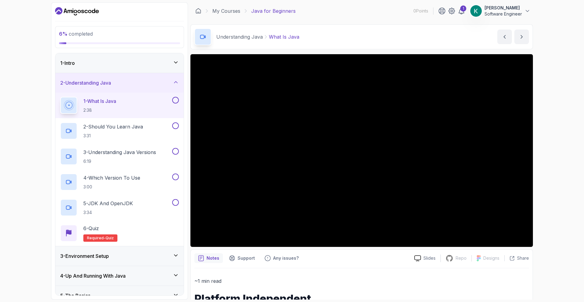
click at [555, 209] on div "6 % completed 1 - Intro 2 - Understanding Java 1 - What Is Java 2:38 2 - Should…" at bounding box center [292, 151] width 584 height 302
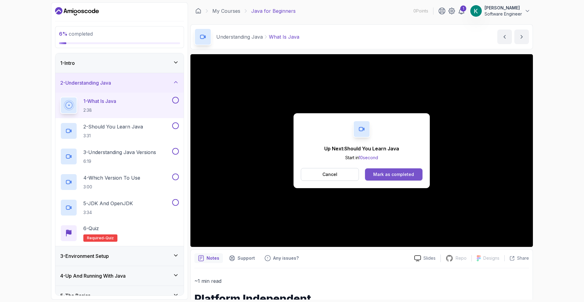
click at [383, 171] on button "Mark as completed" at bounding box center [394, 174] width 58 height 12
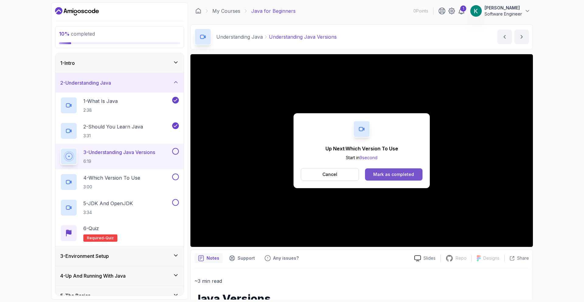
click at [383, 176] on div "Mark as completed" at bounding box center [393, 174] width 41 height 6
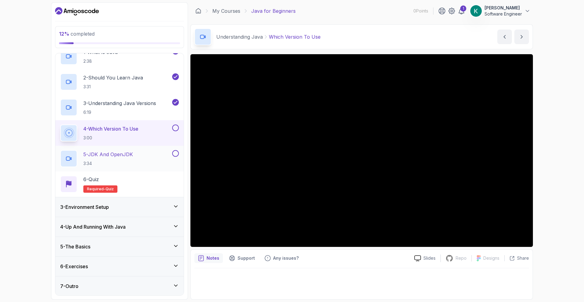
scroll to position [50, 0]
click at [149, 210] on div "3 - Environment Setup" at bounding box center [119, 206] width 128 height 19
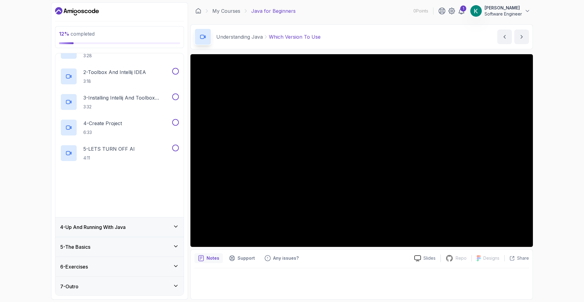
scroll to position [75, 0]
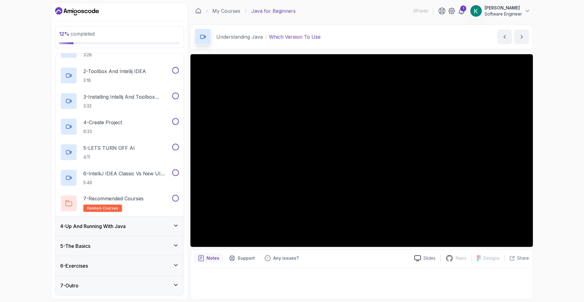
click at [148, 232] on div "4 - Up And Running With Java" at bounding box center [119, 225] width 128 height 19
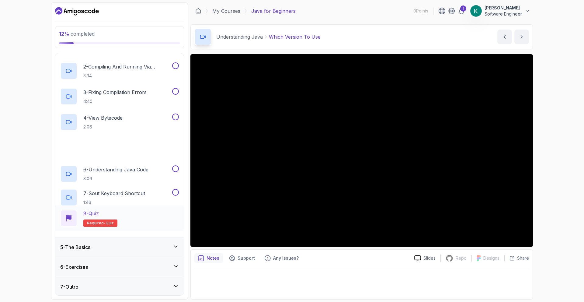
scroll to position [101, 0]
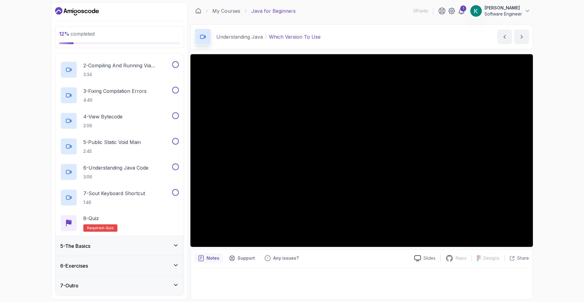
click at [138, 246] on div "5 - The Basics" at bounding box center [119, 245] width 119 height 7
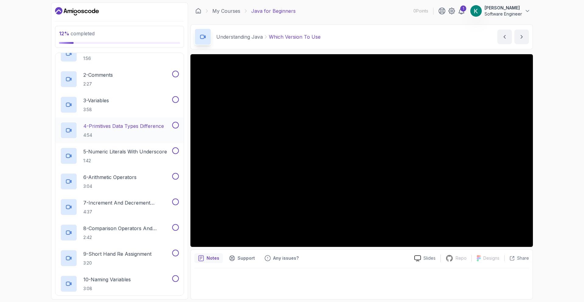
scroll to position [0, 0]
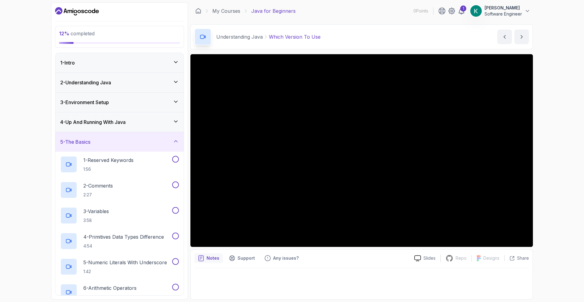
click at [132, 141] on div "5 - The Basics" at bounding box center [119, 141] width 119 height 7
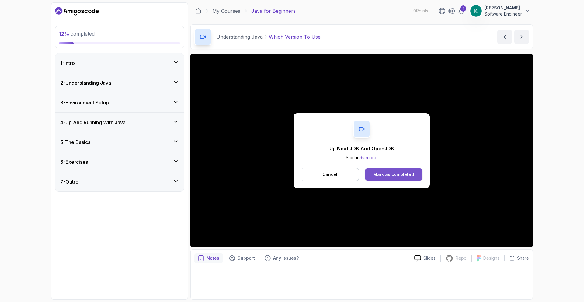
click at [376, 176] on div "Mark as completed" at bounding box center [393, 174] width 41 height 6
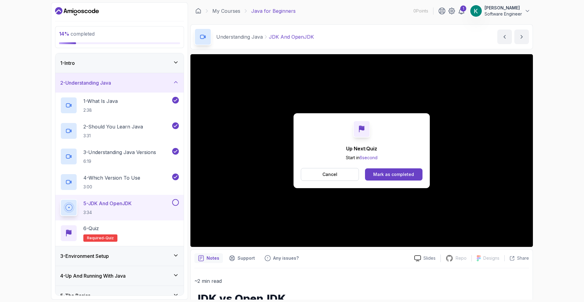
click at [401, 182] on div "Up Next: Quiz Start in 6 second Cancel Mark as completed" at bounding box center [362, 150] width 136 height 75
click at [402, 170] on button "Mark as completed" at bounding box center [394, 174] width 58 height 12
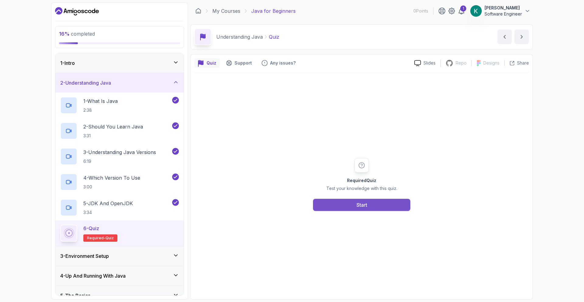
click at [373, 205] on button "Start" at bounding box center [361, 205] width 97 height 12
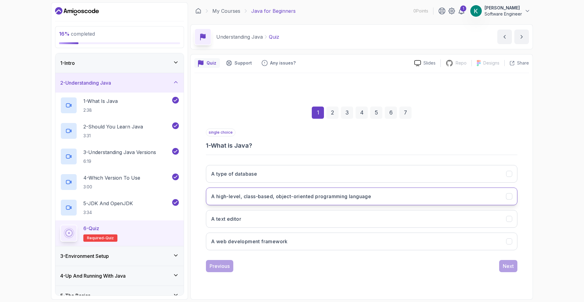
click at [391, 192] on button "A high-level, class-based, object-oriented programming language" at bounding box center [362, 196] width 312 height 18
click at [503, 270] on button "Next" at bounding box center [508, 266] width 18 height 12
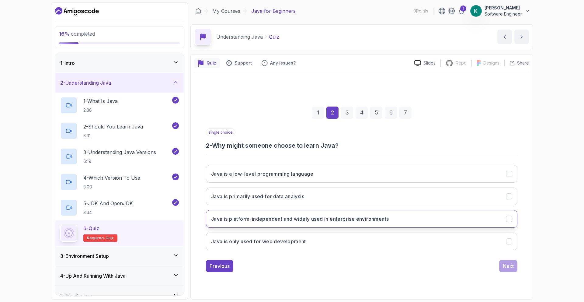
click at [372, 217] on h3 "Java is platform-independent and widely used in enterprise environments" at bounding box center [300, 218] width 178 height 7
click at [505, 266] on div "Next" at bounding box center [508, 265] width 11 height 7
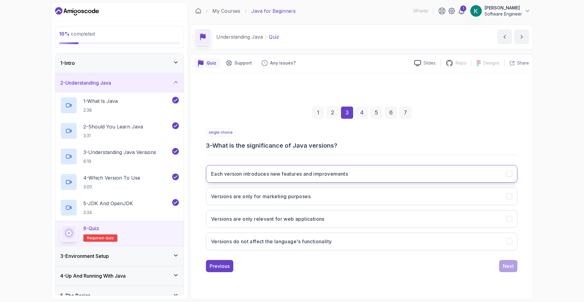
click at [406, 167] on button "Each version introduces new features and improvements" at bounding box center [362, 174] width 312 height 18
click at [504, 267] on div "Next" at bounding box center [508, 265] width 11 height 7
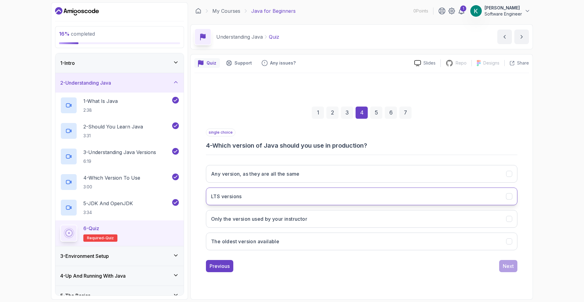
click at [405, 194] on button "LTS versions" at bounding box center [362, 196] width 312 height 18
click at [505, 267] on div "Next" at bounding box center [508, 265] width 11 height 7
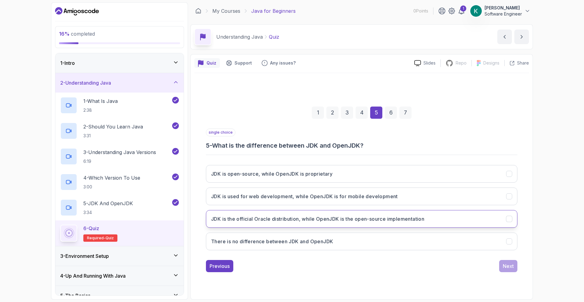
click at [412, 222] on button "JDK is the official Oracle distribution, while OpenJDK is the open-source imple…" at bounding box center [362, 219] width 312 height 18
click at [503, 267] on div "Next" at bounding box center [508, 265] width 11 height 7
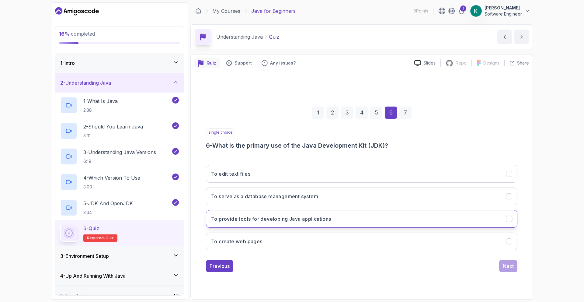
click at [335, 220] on button "To provide tools for developing Java applications" at bounding box center [362, 219] width 312 height 18
click at [505, 269] on div "Next" at bounding box center [508, 265] width 11 height 7
drag, startPoint x: 293, startPoint y: 219, endPoint x: 303, endPoint y: 223, distance: 11.3
click at [293, 219] on button "Every year" at bounding box center [362, 219] width 312 height 18
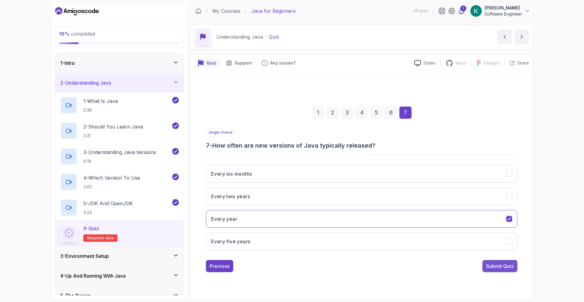
click at [500, 269] on div "Submit Quiz" at bounding box center [500, 265] width 28 height 7
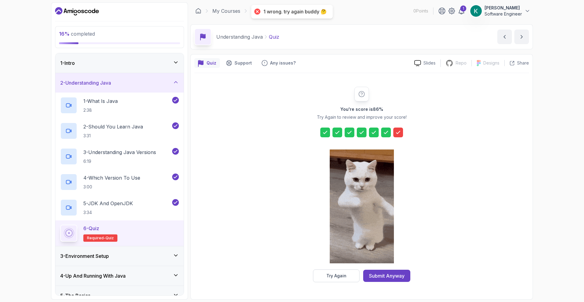
click at [397, 129] on icon at bounding box center [398, 132] width 6 height 6
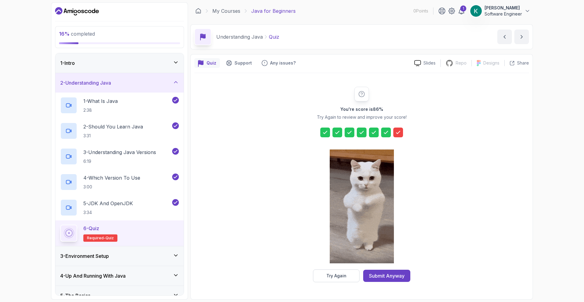
click at [400, 132] on icon at bounding box center [398, 132] width 6 height 6
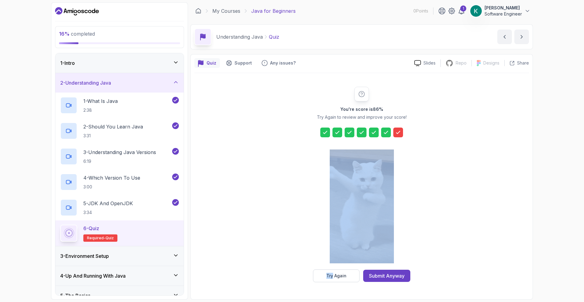
click at [400, 132] on icon at bounding box center [398, 132] width 6 height 6
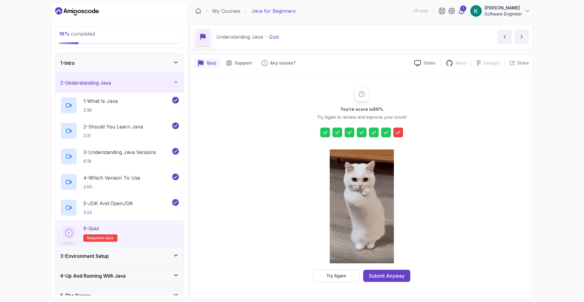
click at [401, 138] on div "You're score is 86 % Try Again to review and improve your score! Try Again Subm…" at bounding box center [361, 184] width 117 height 195
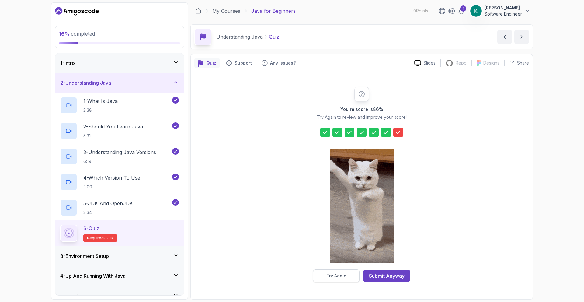
click at [334, 275] on div "Try Again" at bounding box center [337, 276] width 20 height 6
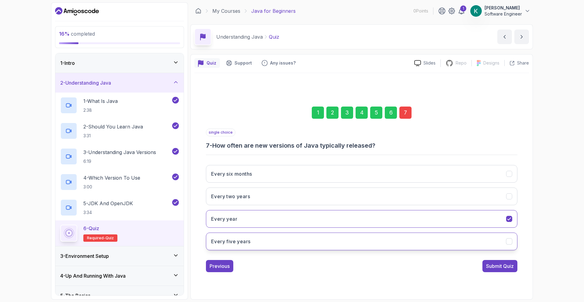
click at [359, 239] on button "Every five years" at bounding box center [362, 242] width 312 height 18
click at [374, 190] on button "Every two years" at bounding box center [362, 196] width 312 height 18
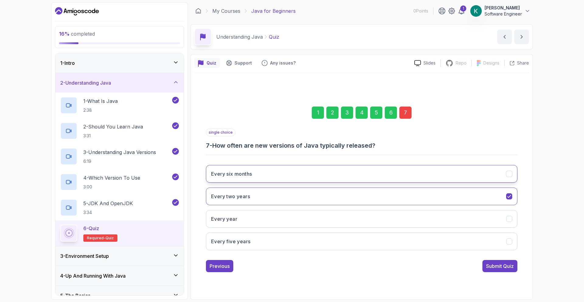
click at [377, 179] on button "Every six months" at bounding box center [362, 174] width 312 height 18
click at [495, 270] on button "Submit Quiz" at bounding box center [500, 266] width 35 height 12
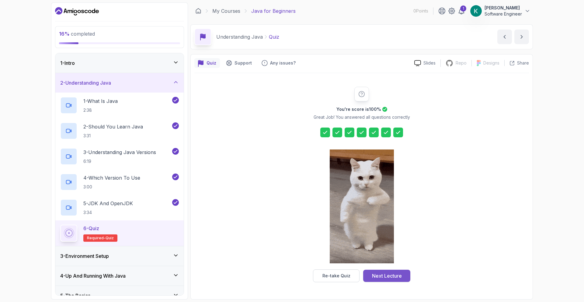
click at [397, 275] on div "Next Lecture" at bounding box center [387, 275] width 30 height 7
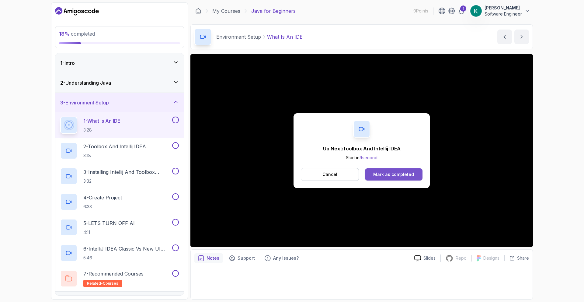
click at [380, 174] on div "Mark as completed" at bounding box center [393, 174] width 41 height 6
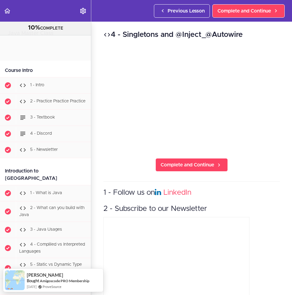
scroll to position [7464, 0]
